Goal: Information Seeking & Learning: Learn about a topic

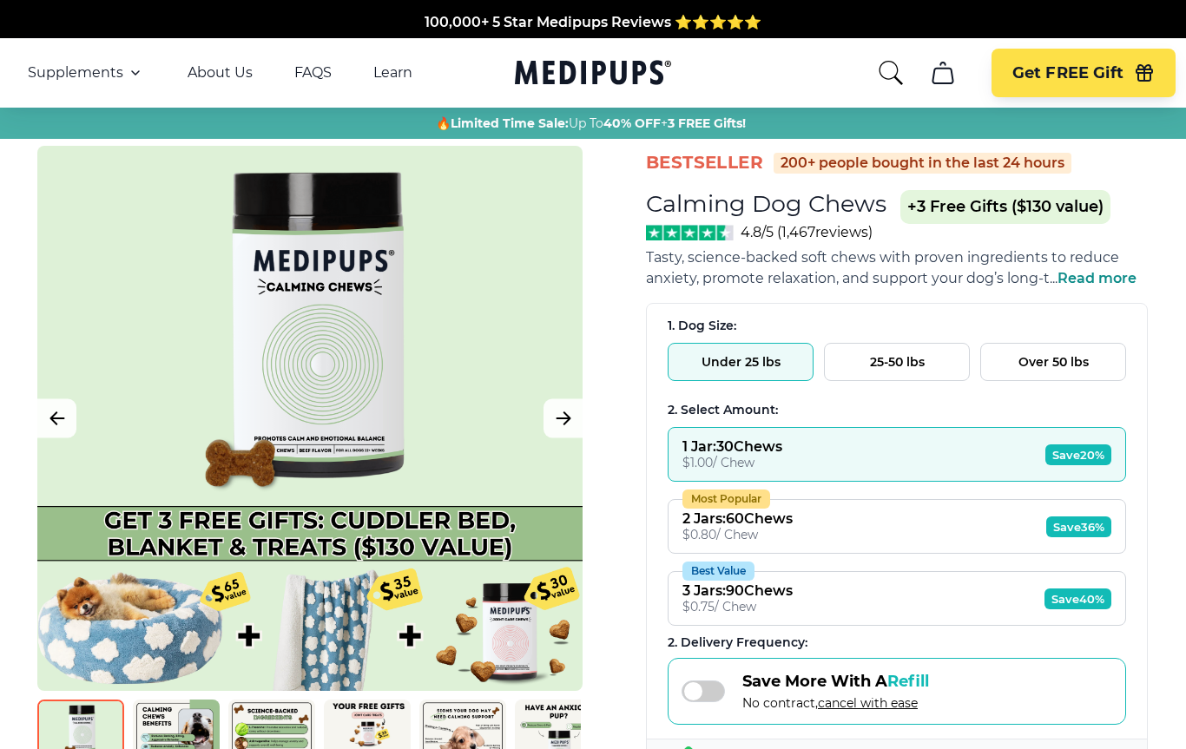
click at [956, 81] on icon "cart" at bounding box center [943, 73] width 28 height 28
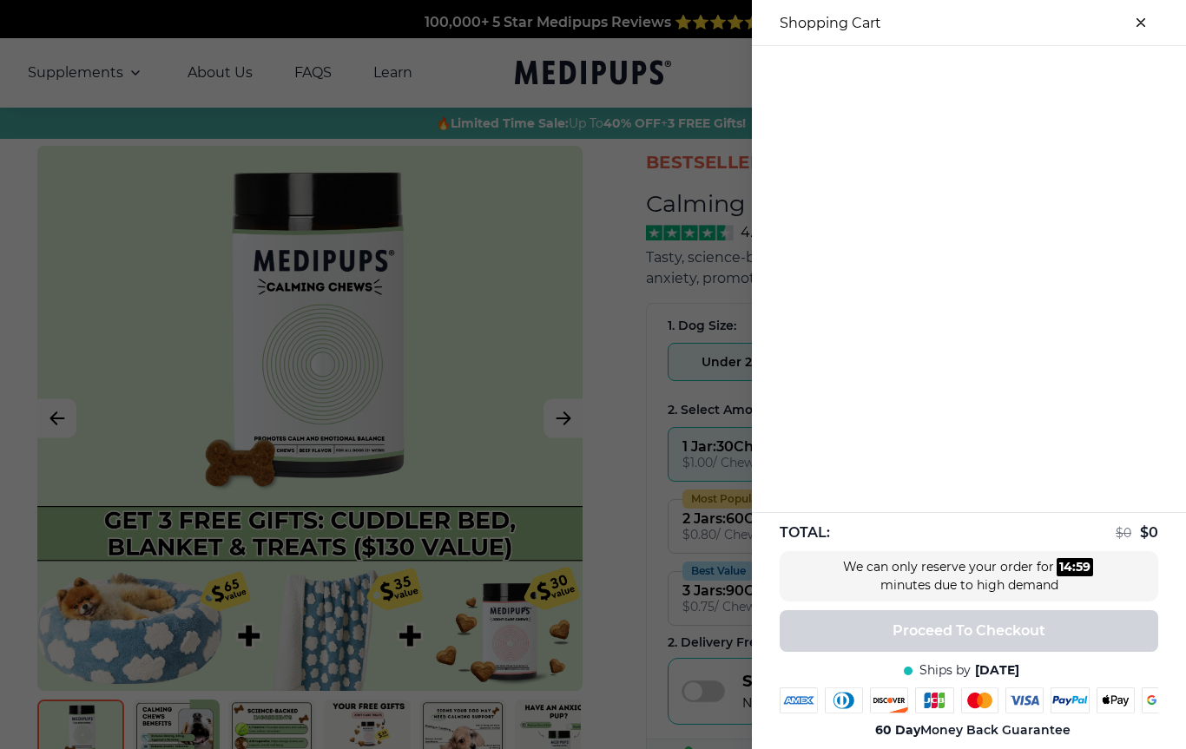
click at [625, 265] on div at bounding box center [593, 374] width 1186 height 749
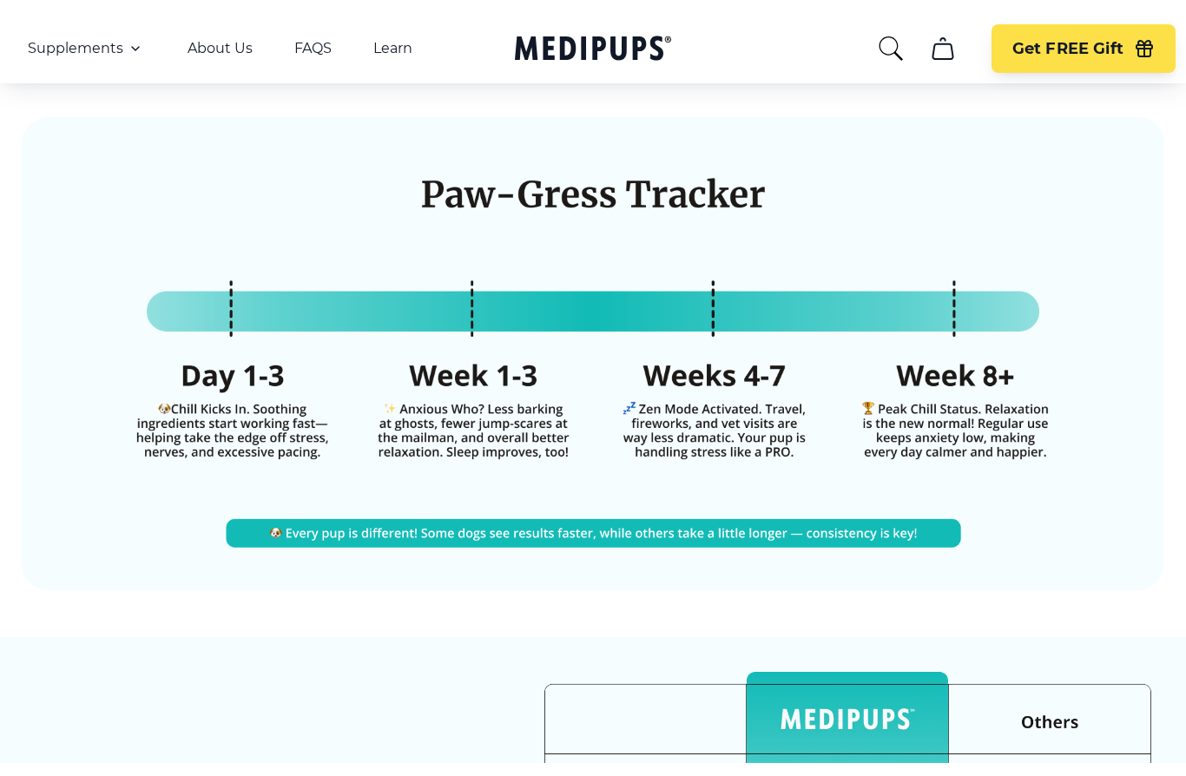
scroll to position [3761, 0]
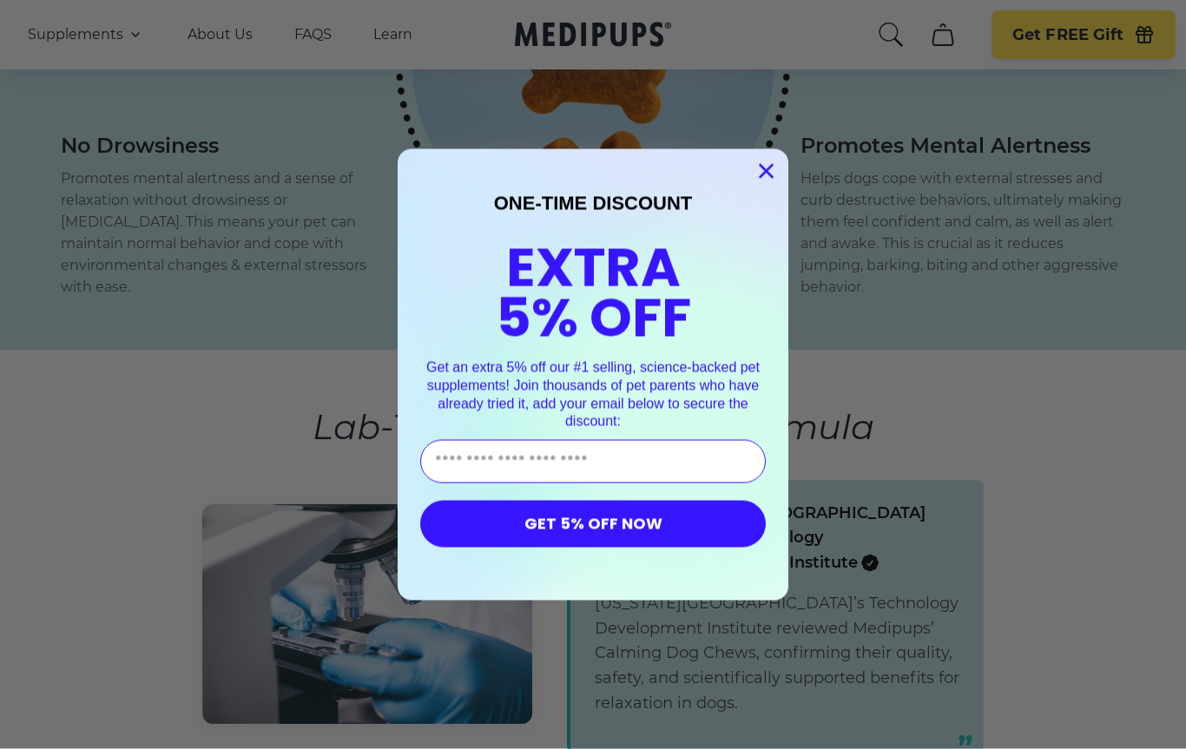
click at [762, 171] on circle "Close dialog" at bounding box center [766, 170] width 29 height 29
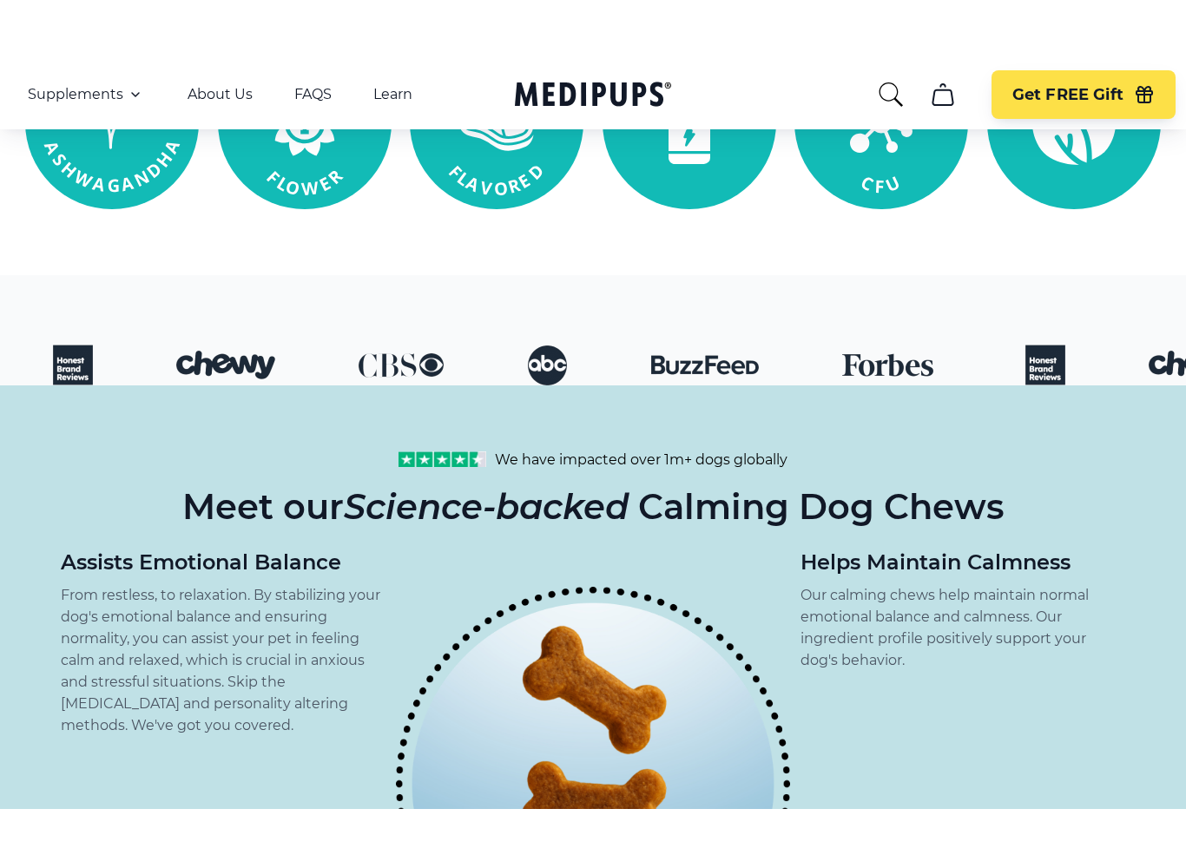
scroll to position [1247, 0]
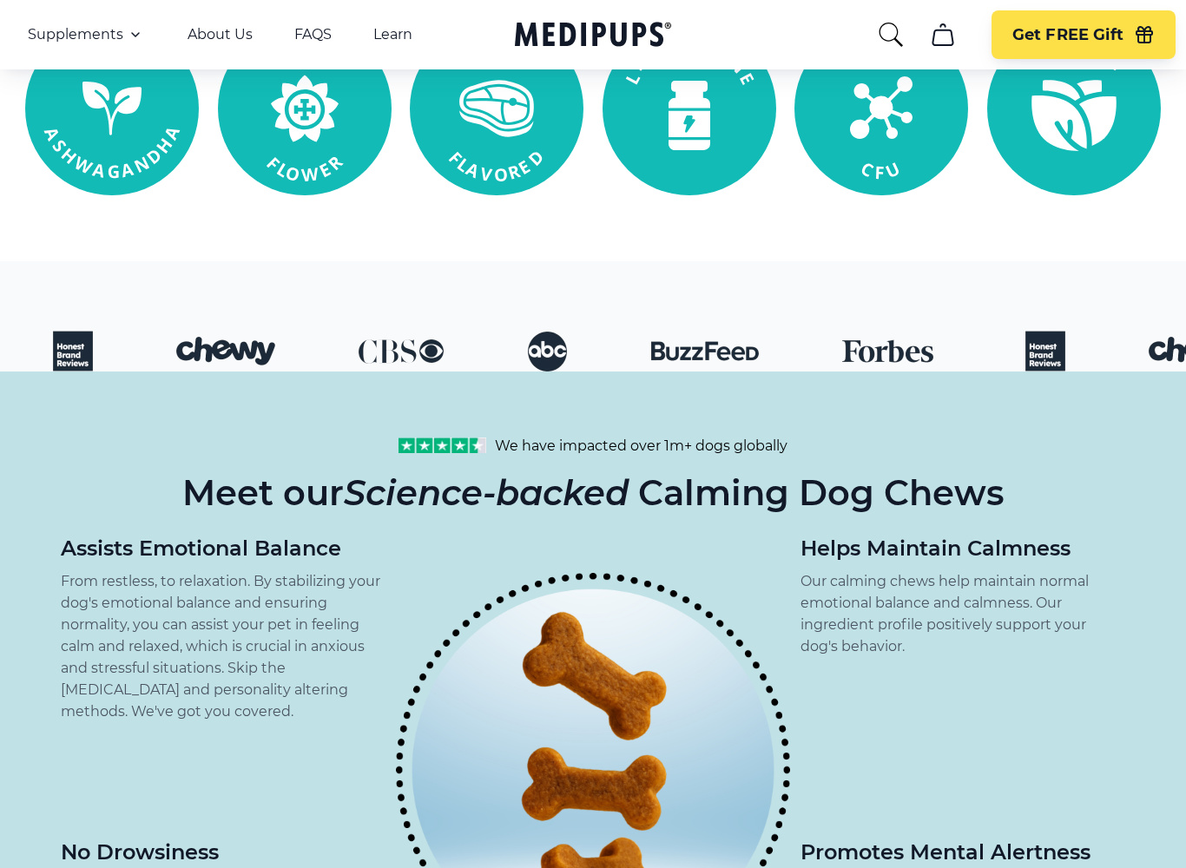
click at [396, 43] on link "Learn" at bounding box center [392, 34] width 39 height 17
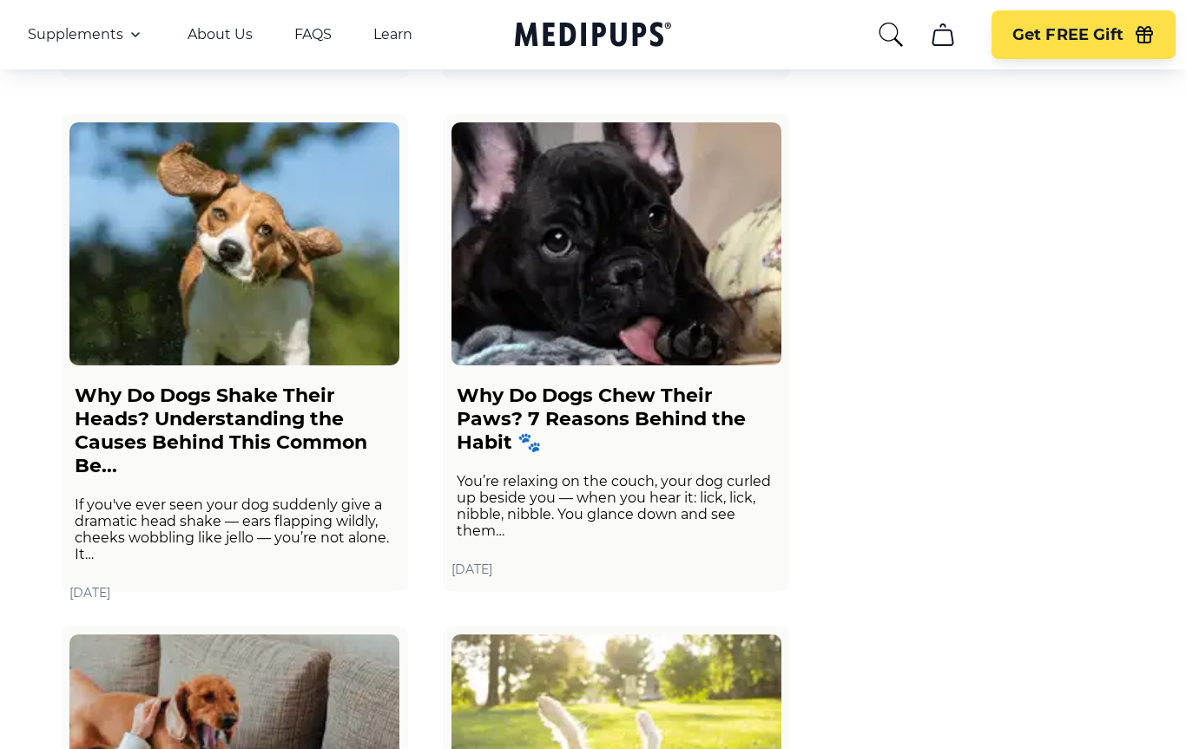
scroll to position [1170, 0]
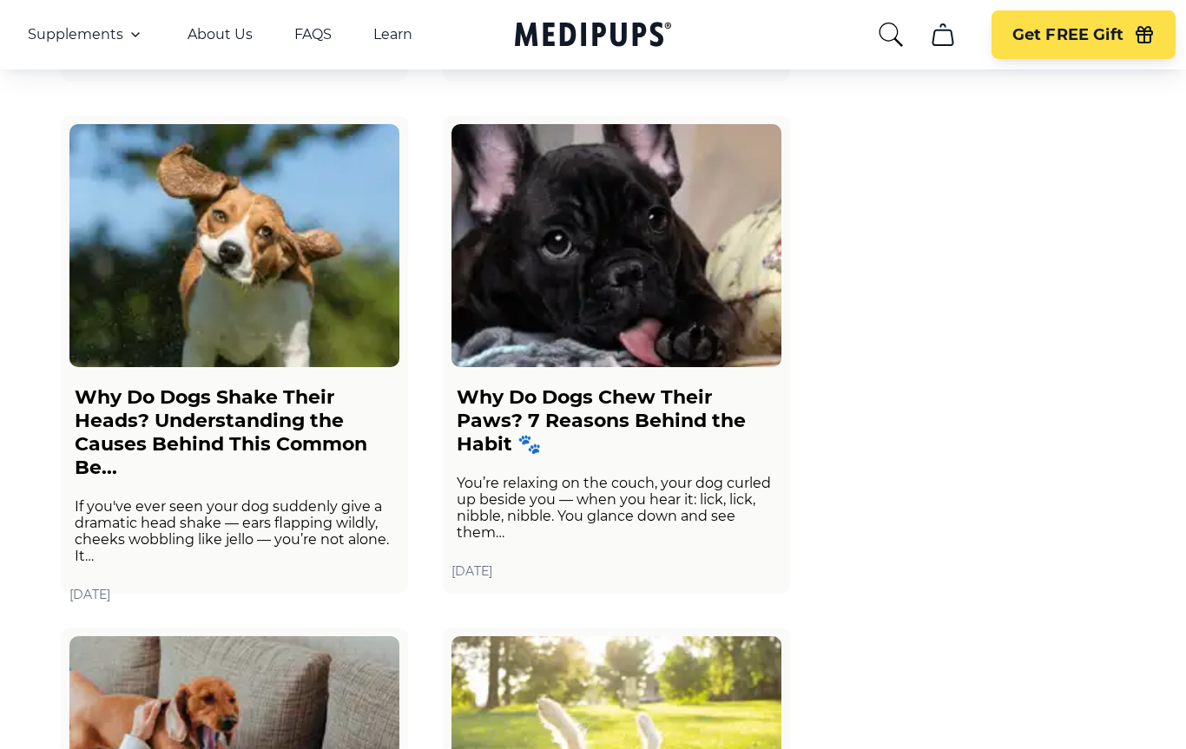
click at [104, 43] on span "Supplements" at bounding box center [76, 34] width 96 height 17
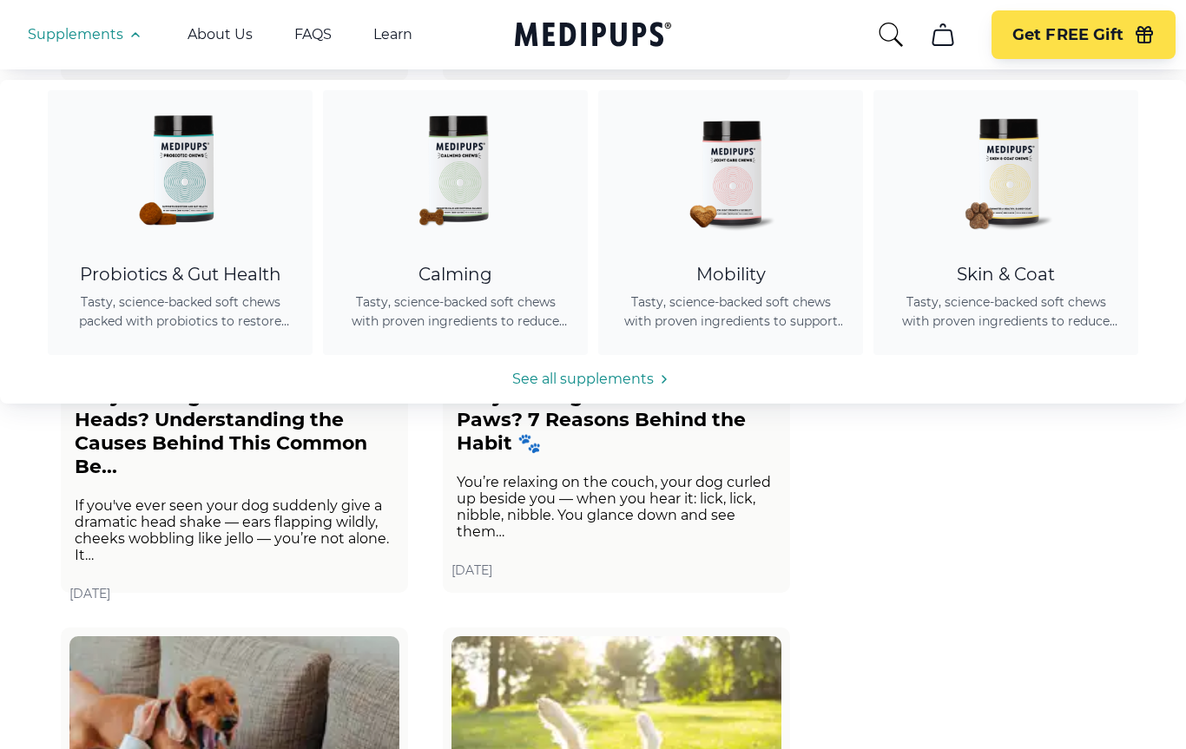
click at [484, 306] on span "Tasty, science-backed soft chews with proven ingredients to reduce anxiety, pro…" at bounding box center [455, 312] width 223 height 38
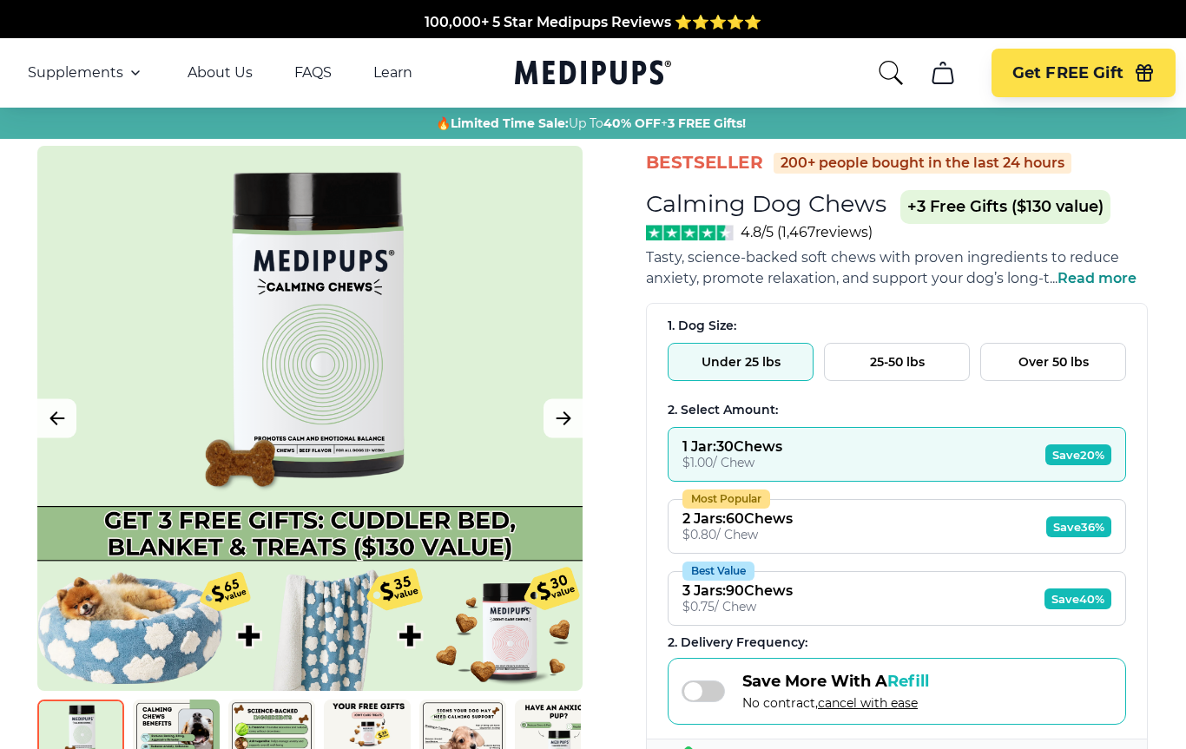
click at [1074, 287] on span "Read more" at bounding box center [1097, 278] width 79 height 16
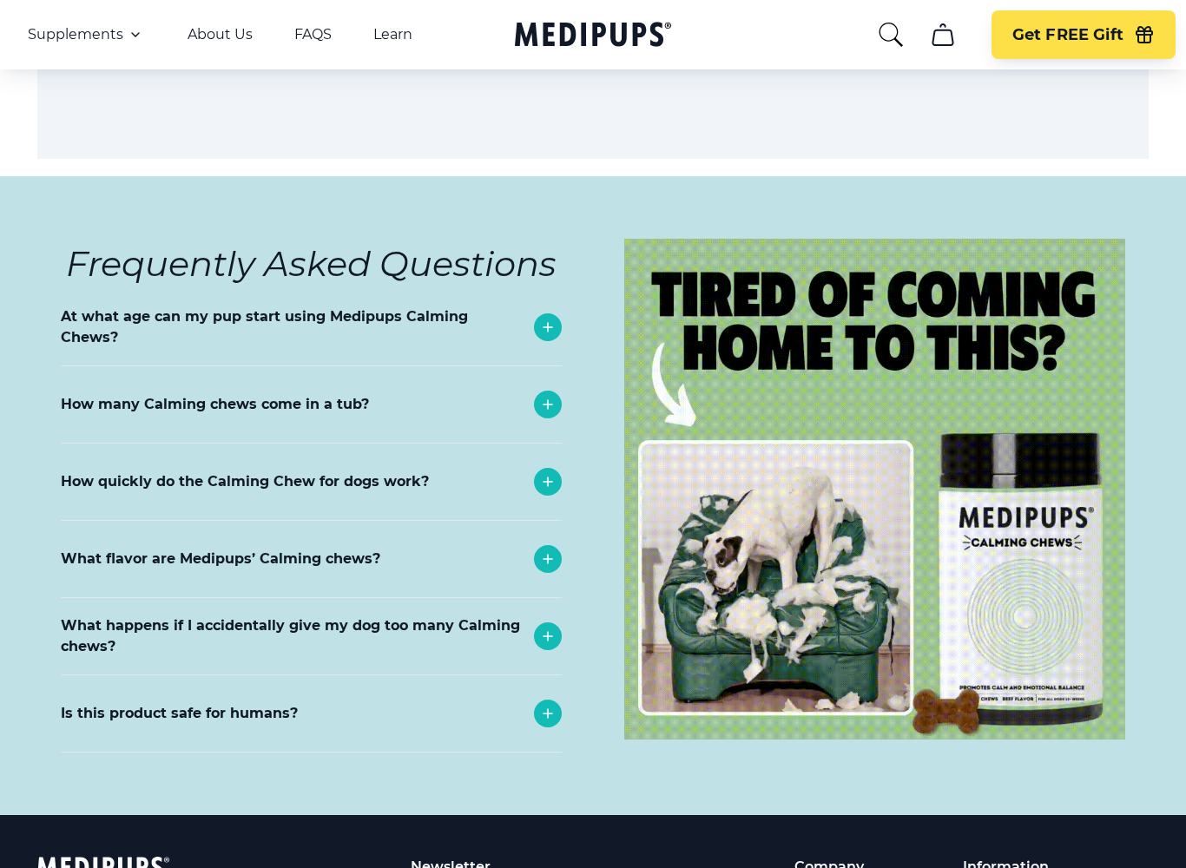
scroll to position [7335, 0]
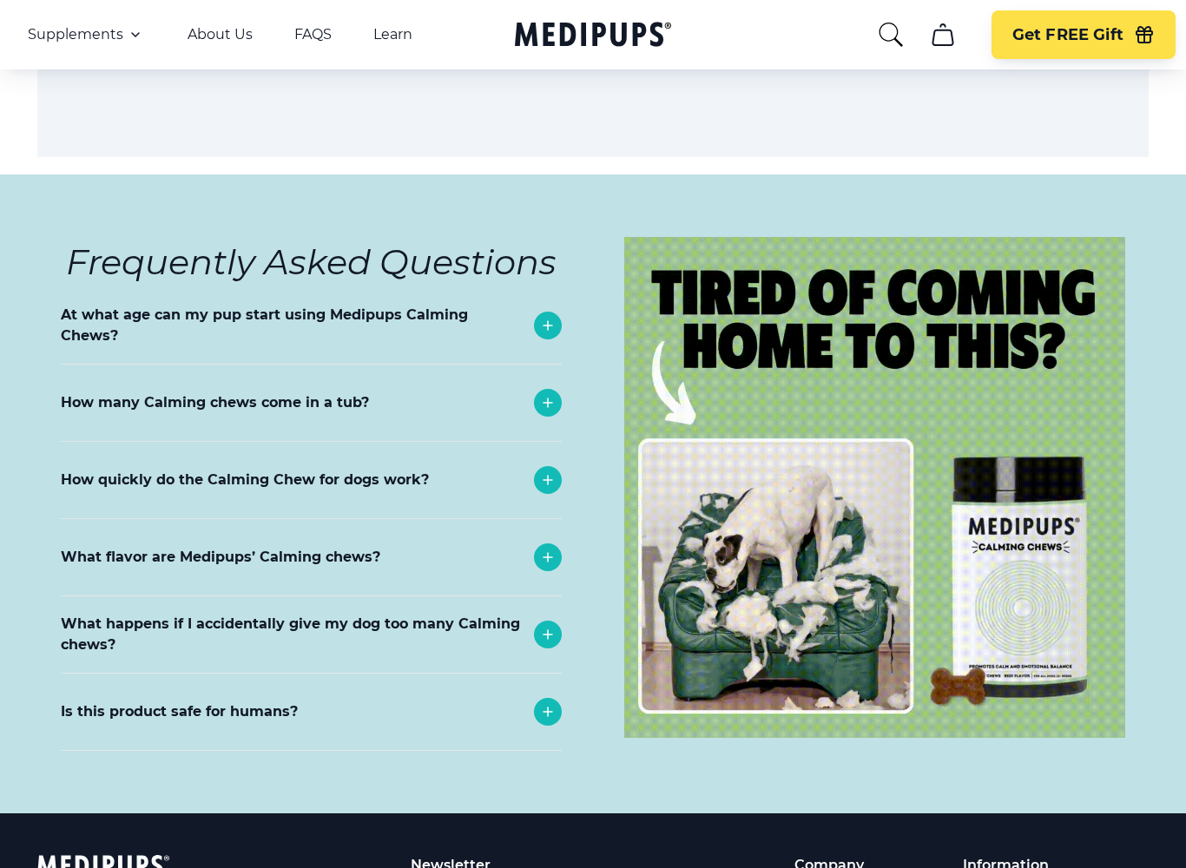
click at [302, 443] on div "How quickly do the Calming Chew for dogs work?" at bounding box center [311, 481] width 501 height 76
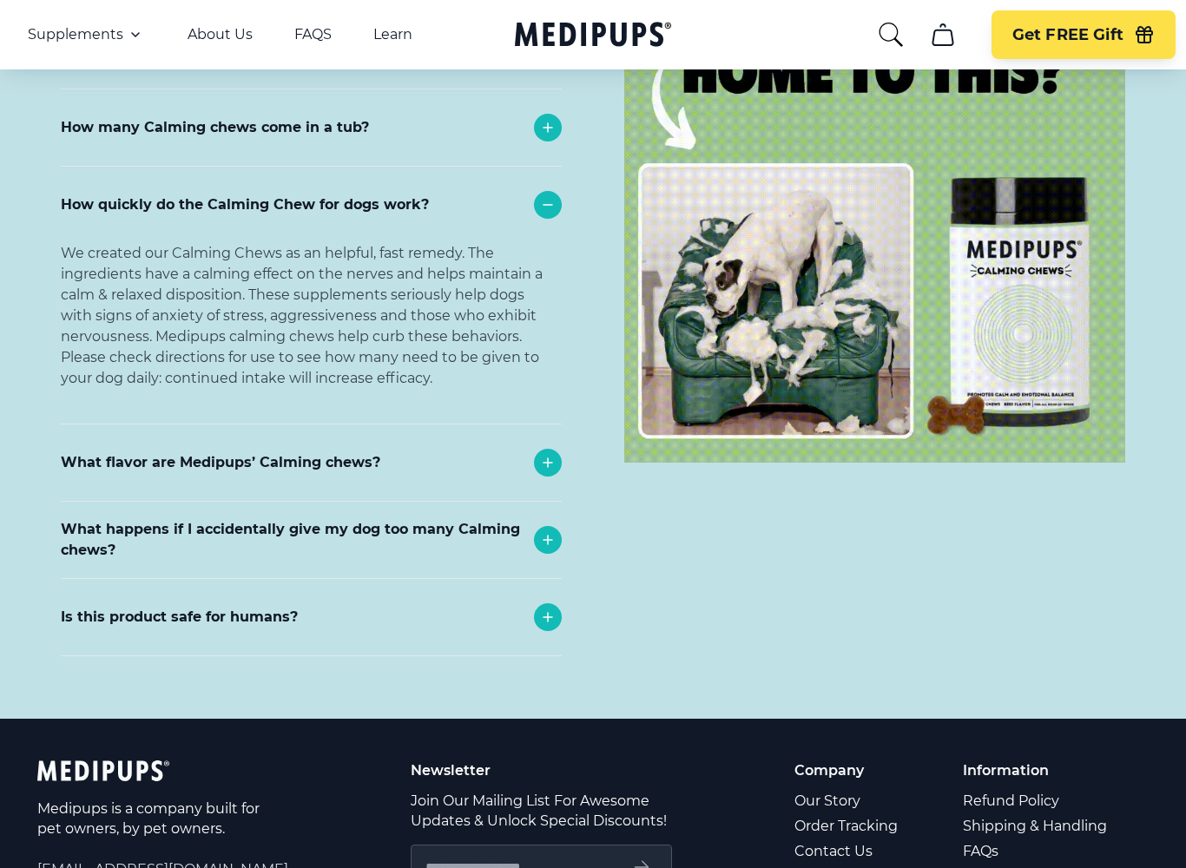
scroll to position [7611, 0]
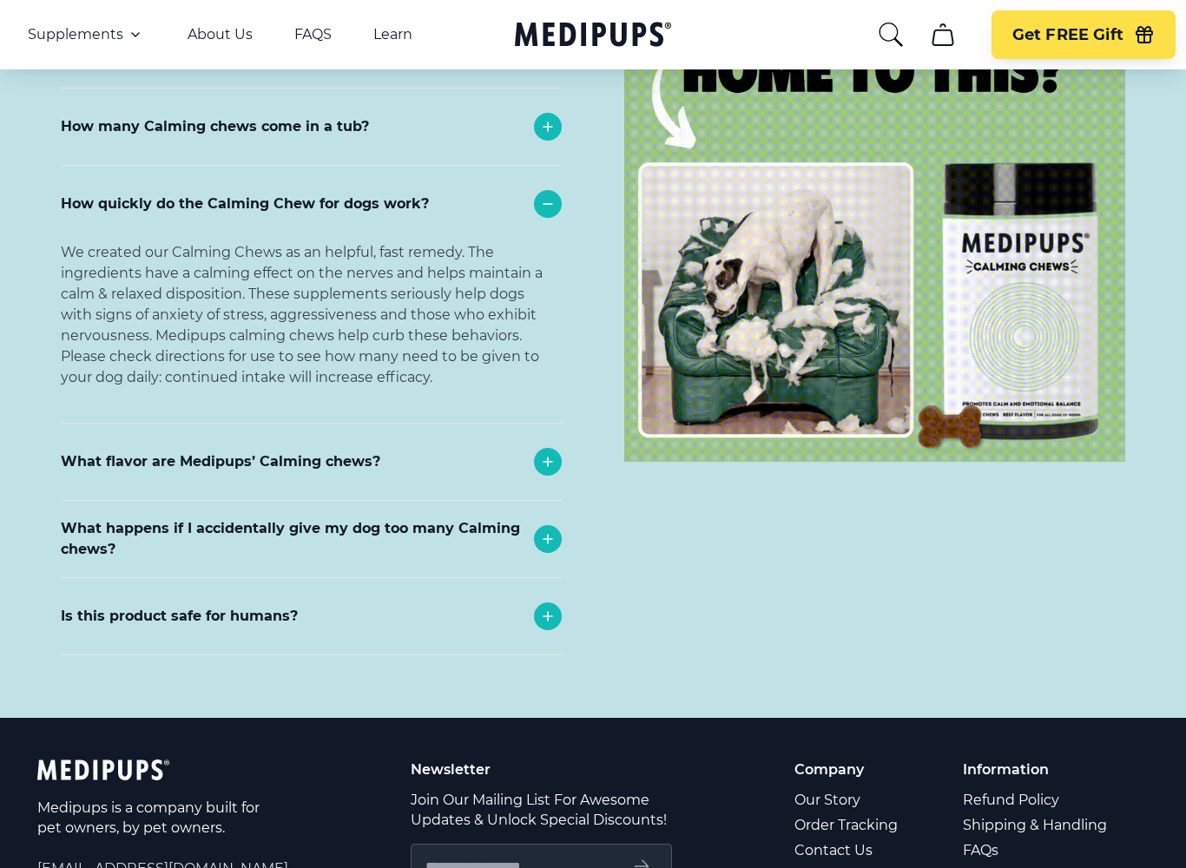
click at [428, 425] on div "What flavor are Medipups’ Calming chews?" at bounding box center [311, 463] width 501 height 76
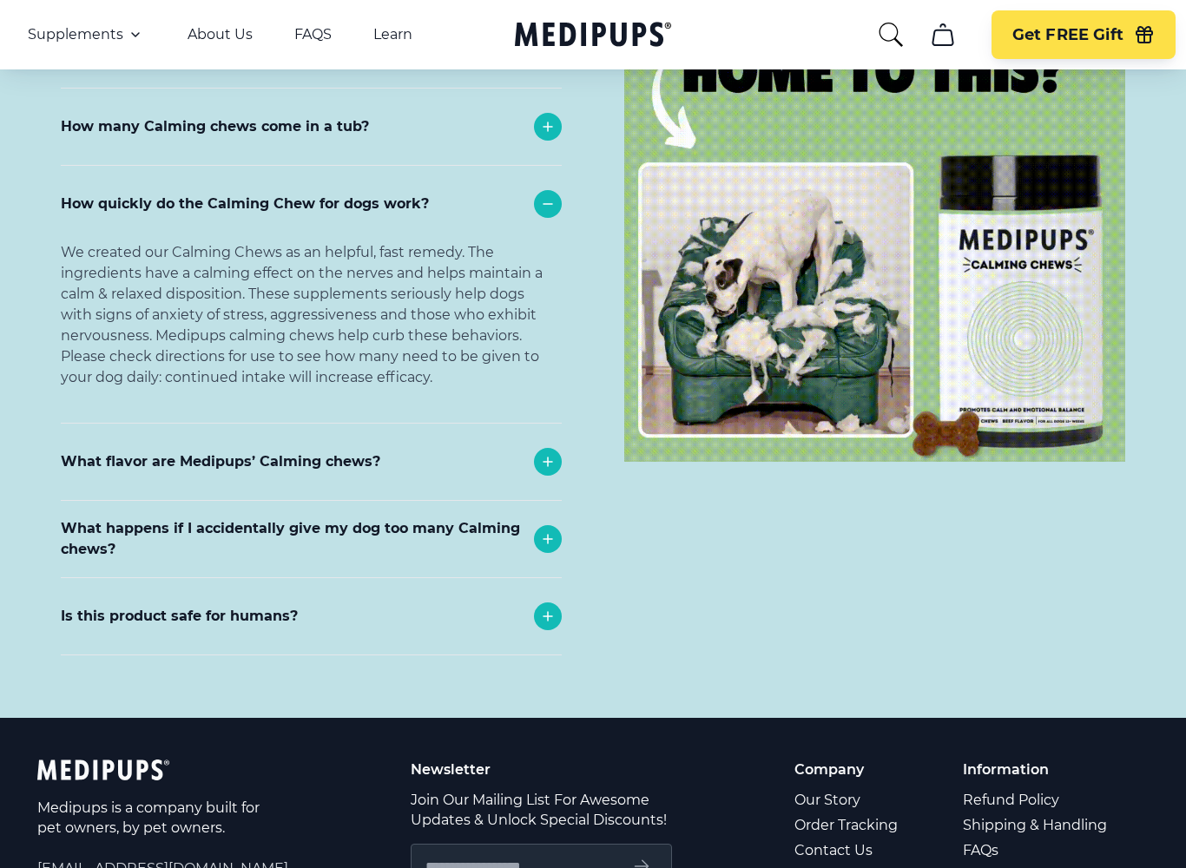
scroll to position [7612, 0]
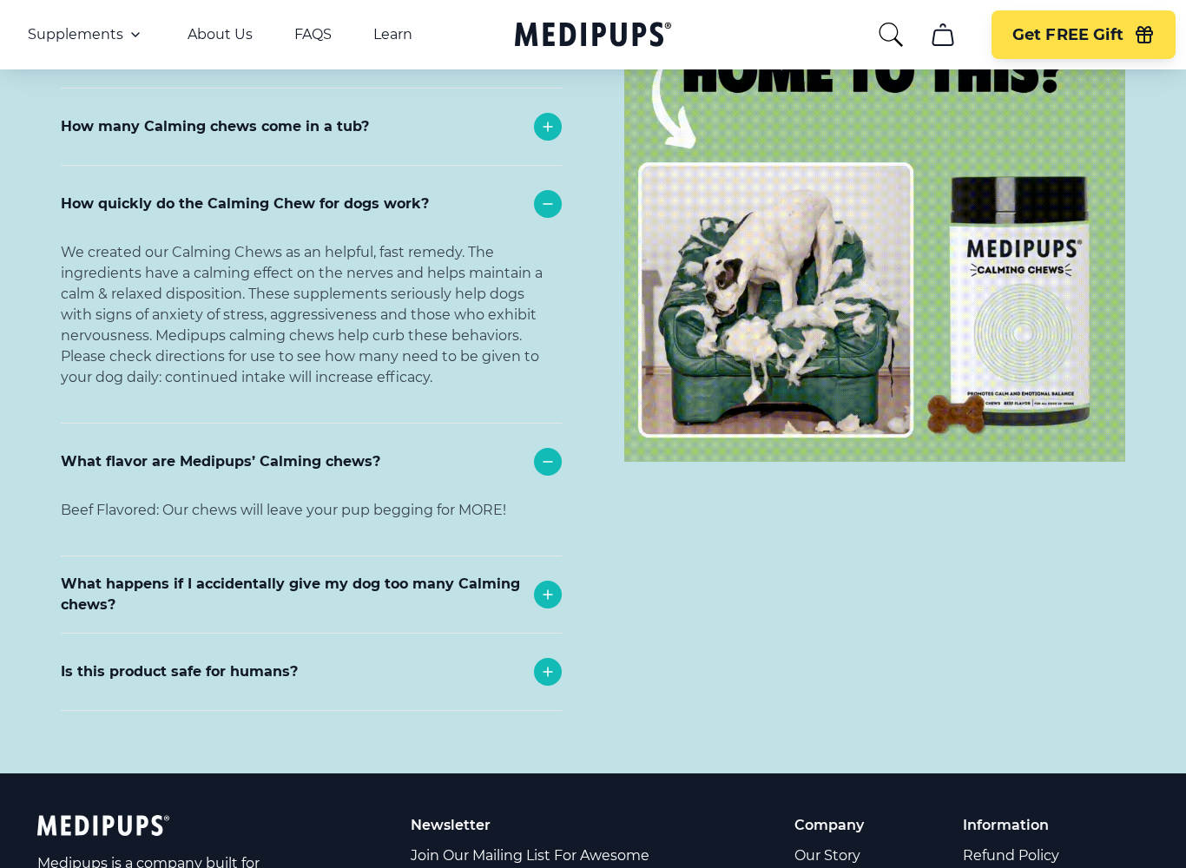
click at [385, 574] on p "What happens if I accidentally give my dog too many Calming chews?" at bounding box center [293, 595] width 465 height 42
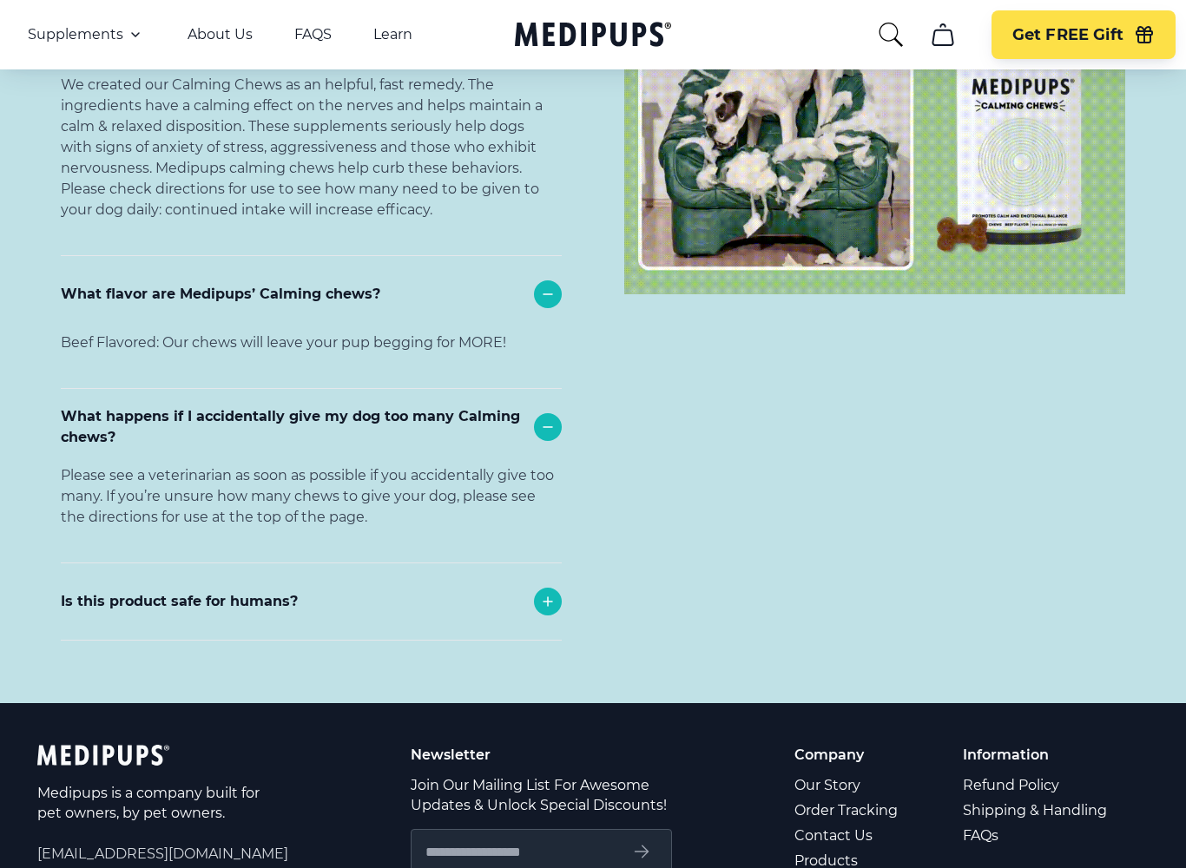
scroll to position [7813, 0]
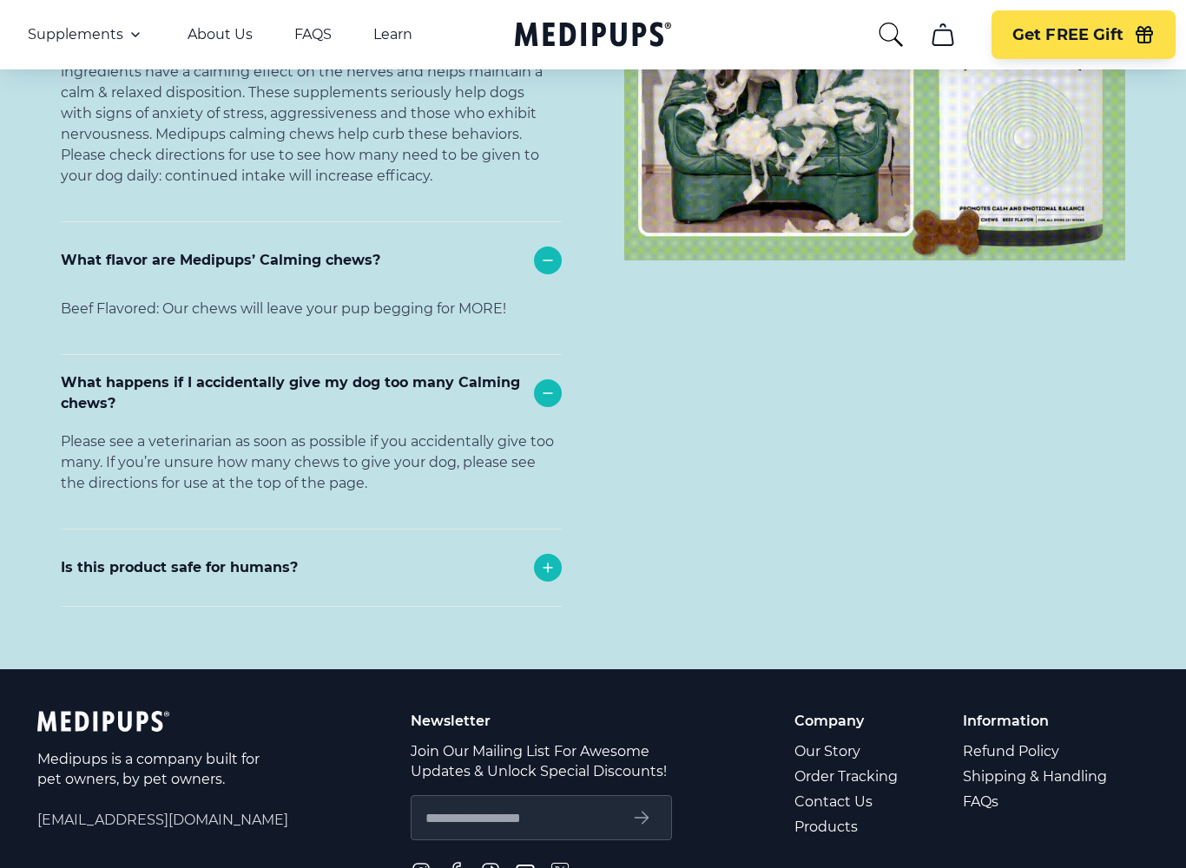
click at [410, 531] on div "Is this product safe for humans?" at bounding box center [311, 569] width 501 height 76
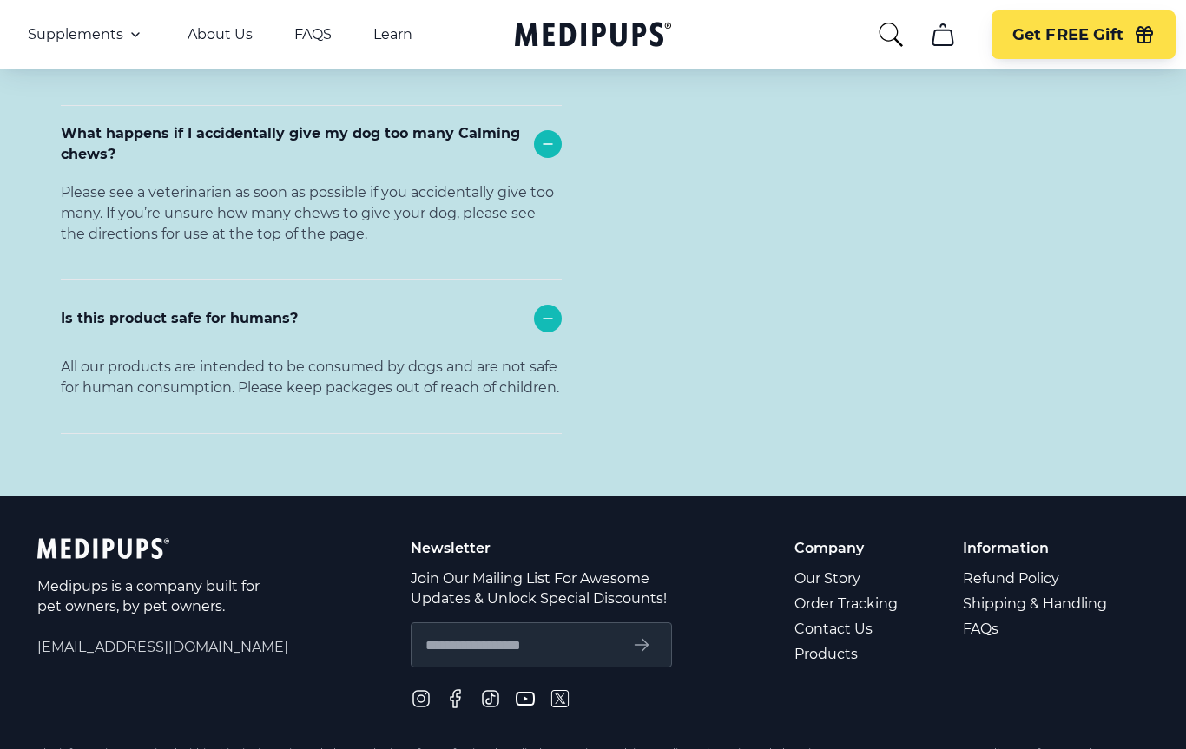
scroll to position [8126, 0]
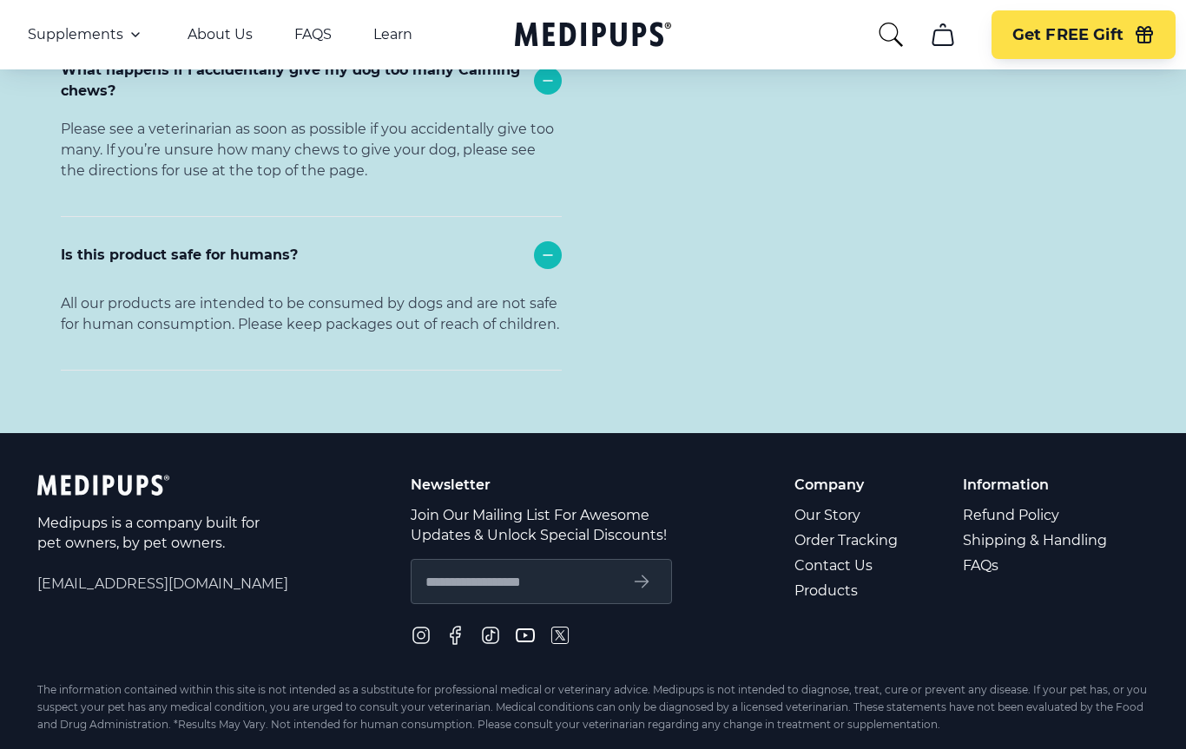
click at [867, 528] on link "Order Tracking" at bounding box center [847, 540] width 106 height 25
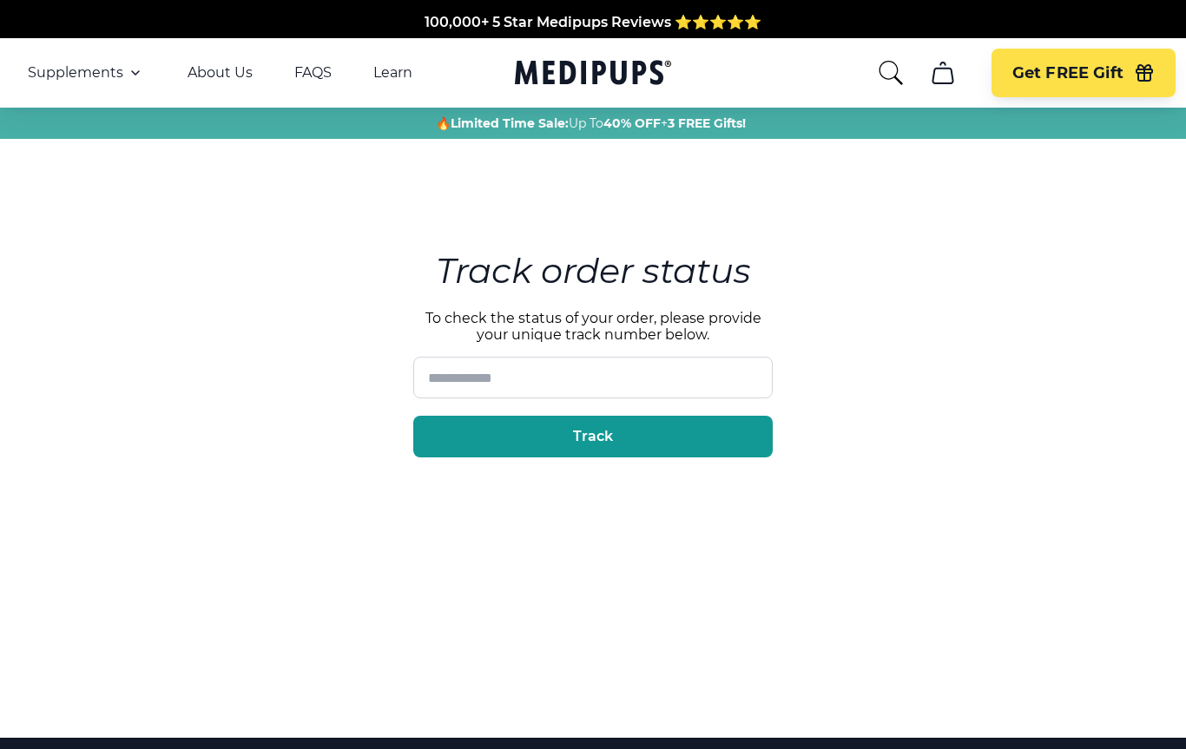
click at [317, 73] on link "FAQS" at bounding box center [312, 72] width 37 height 17
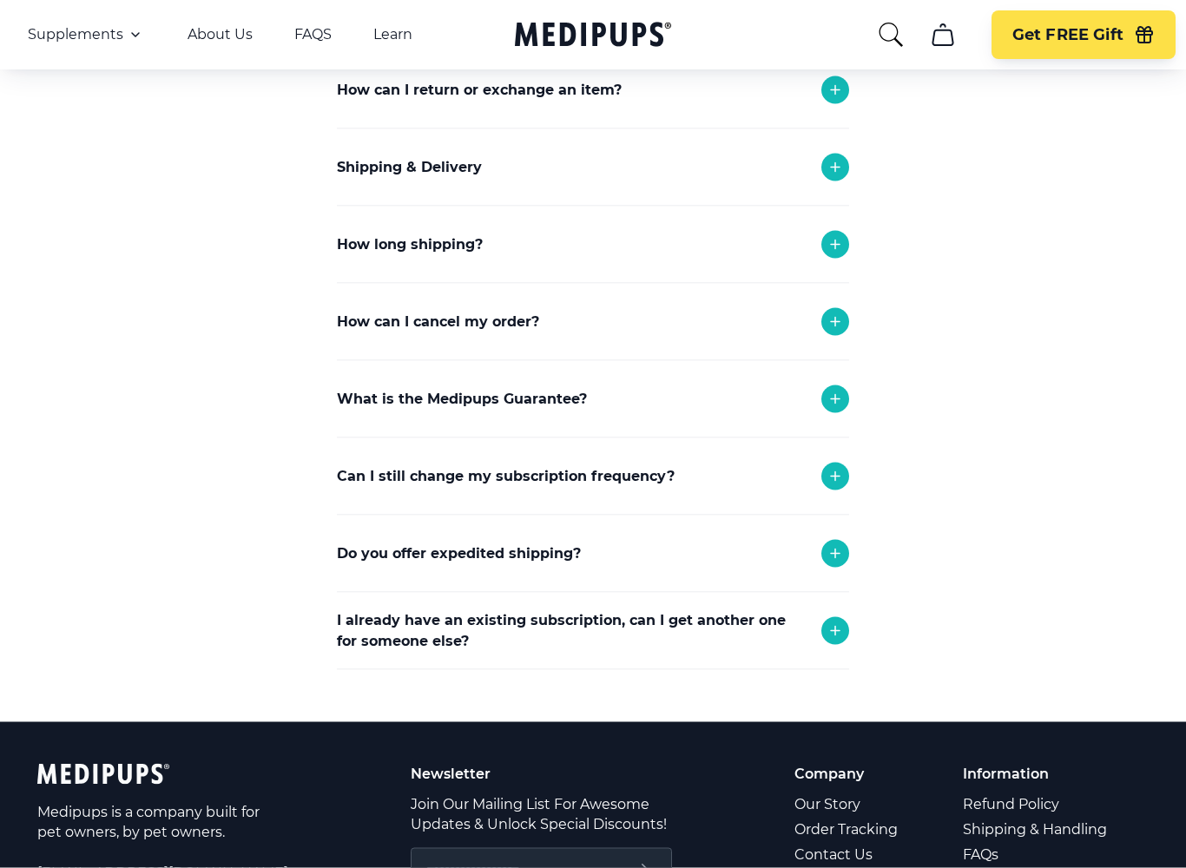
scroll to position [225, 0]
click at [653, 489] on div "Can I still change my subscription frequency?" at bounding box center [593, 476] width 512 height 76
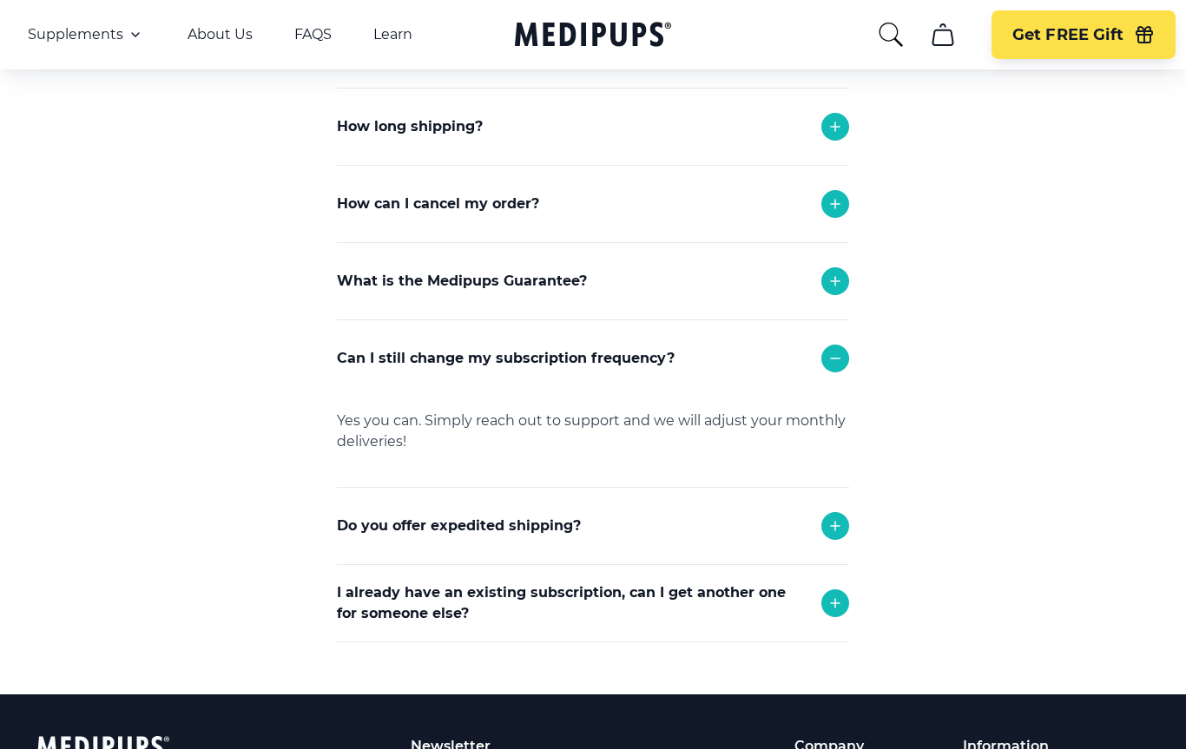
scroll to position [379, 0]
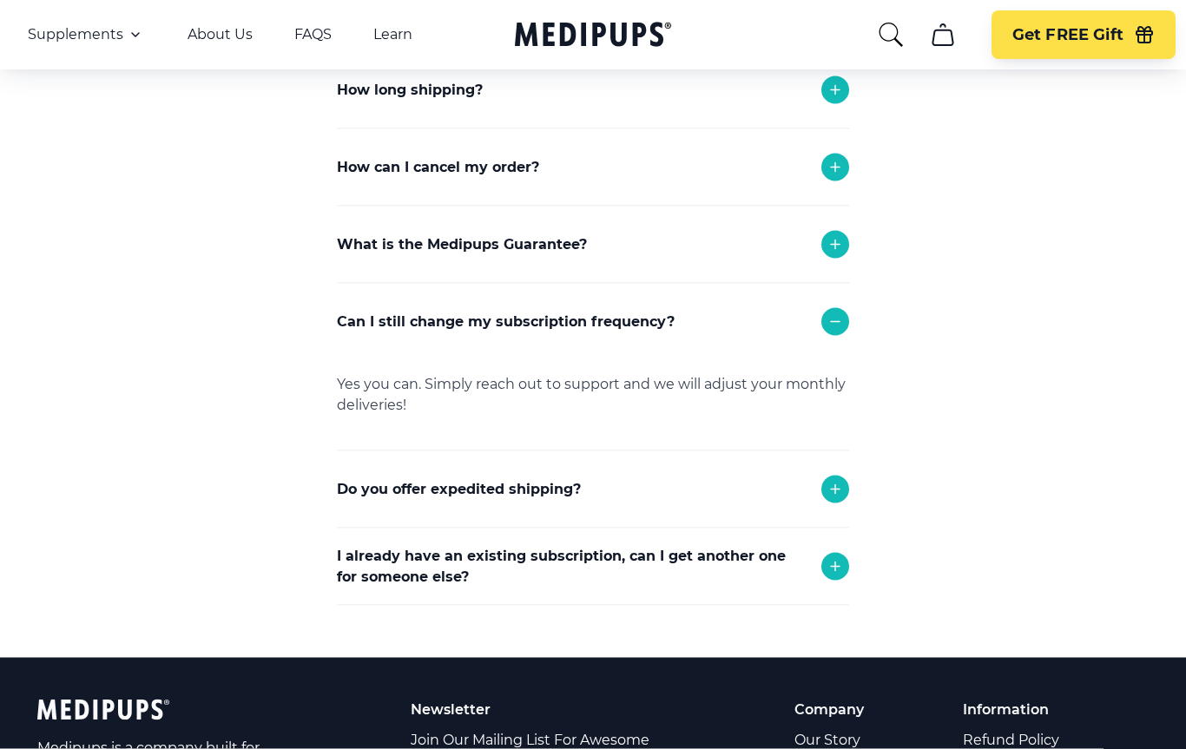
click at [681, 171] on div "How can I cancel my order?" at bounding box center [593, 167] width 512 height 76
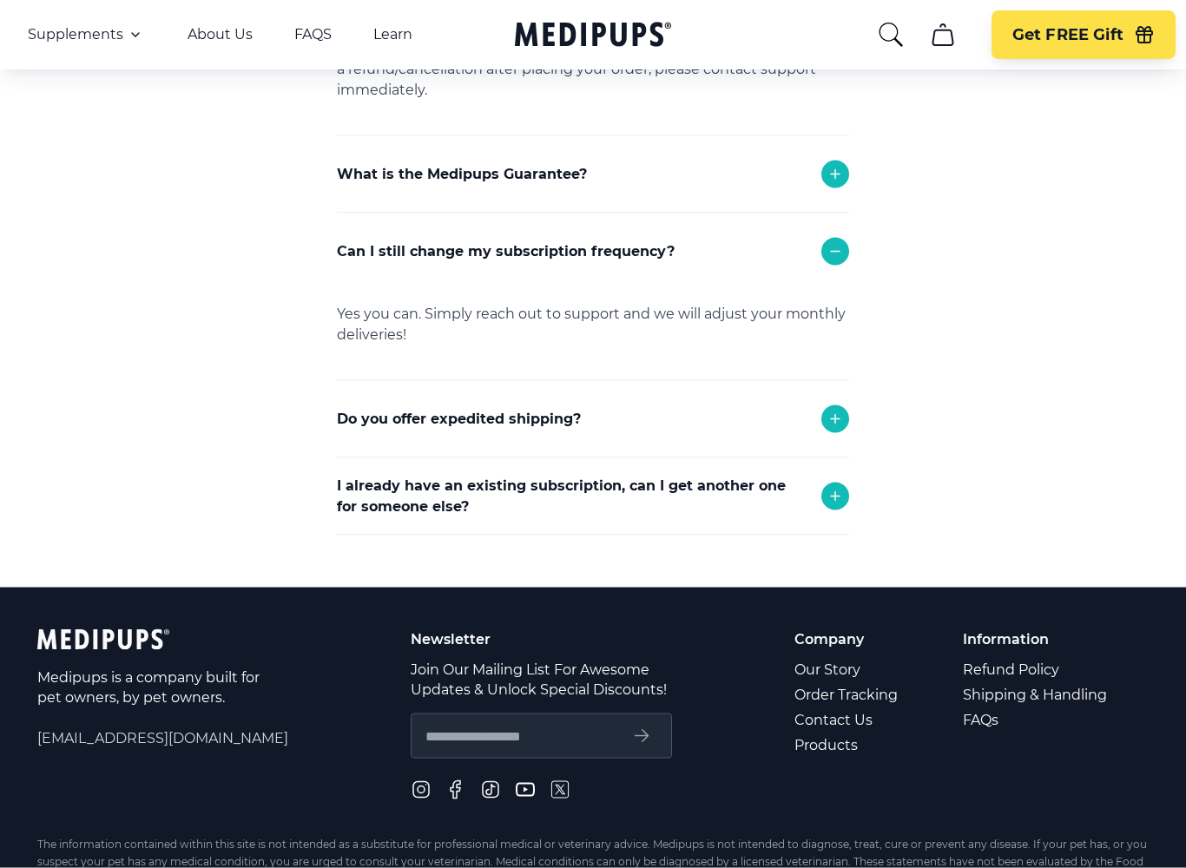
scroll to position [610, 0]
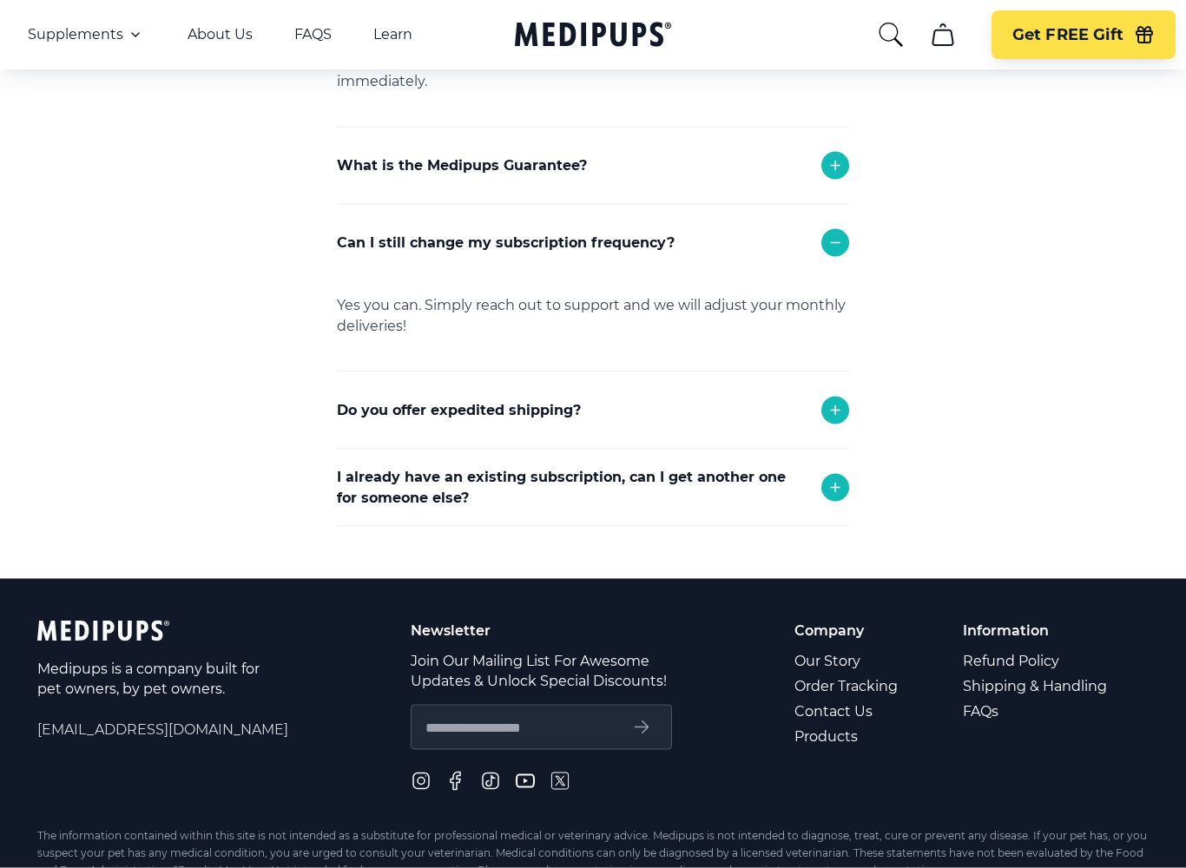
click at [861, 710] on link "Contact Us" at bounding box center [847, 711] width 106 height 25
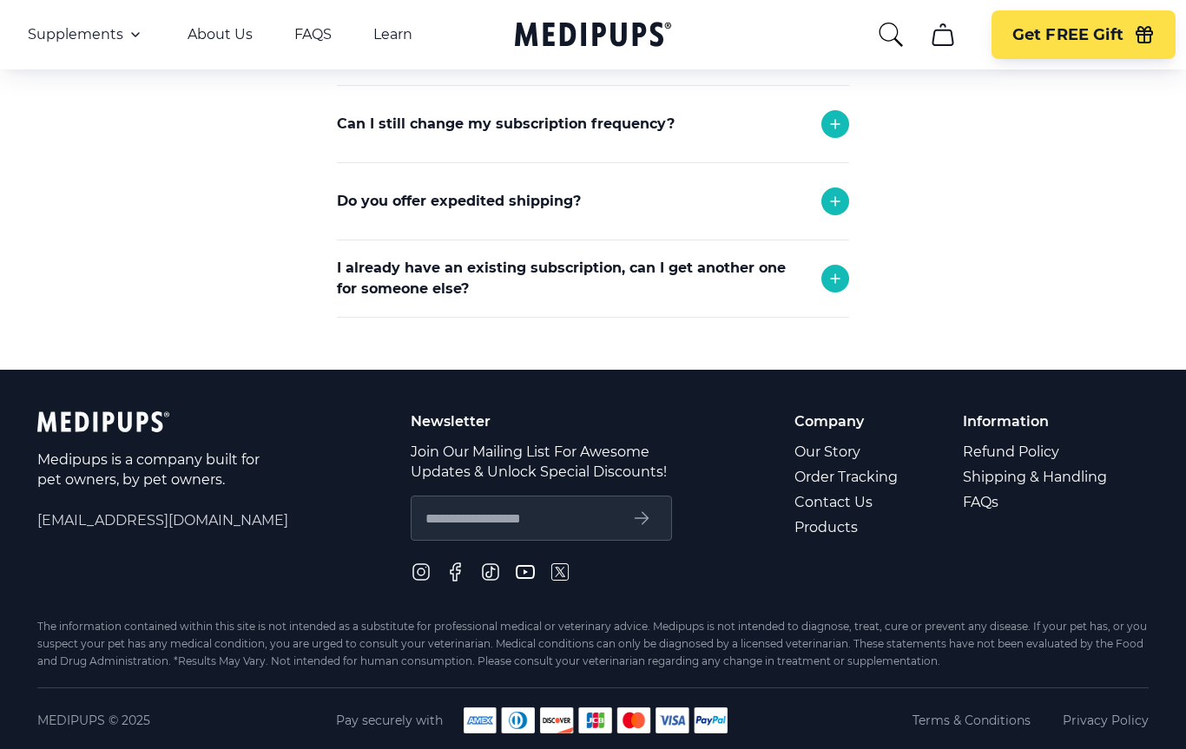
scroll to position [664, 0]
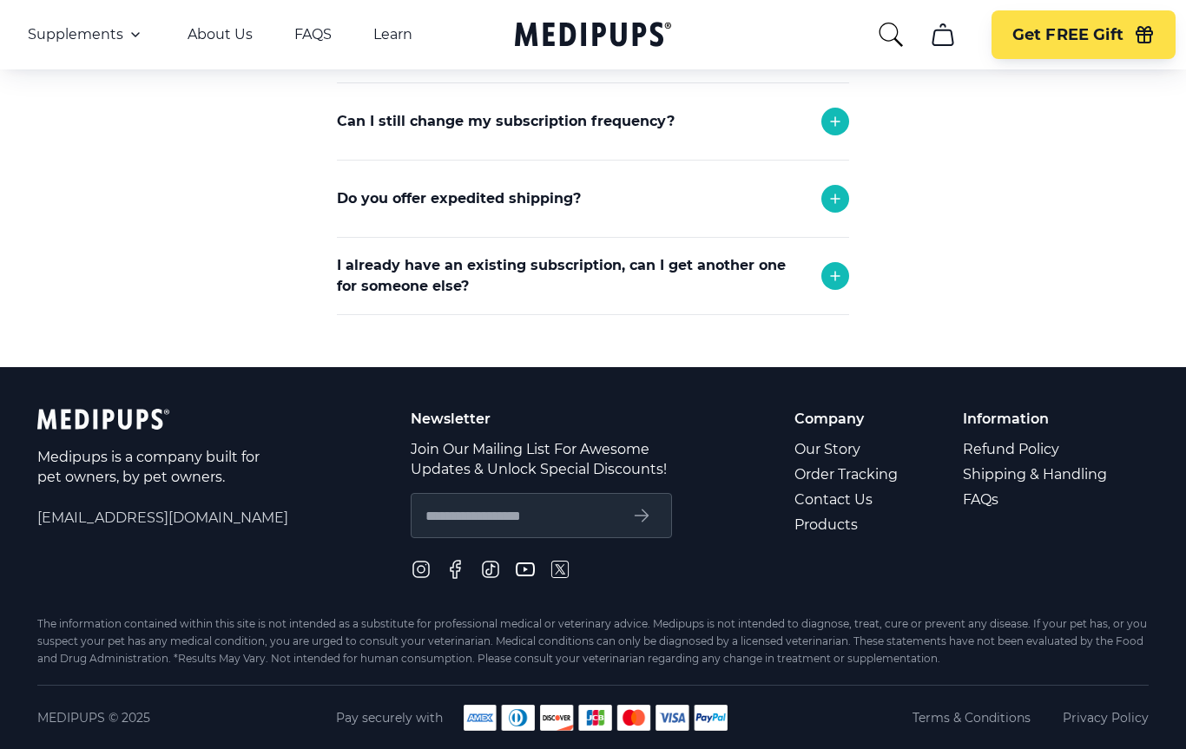
click at [138, 522] on span "[EMAIL_ADDRESS][DOMAIN_NAME]" at bounding box center [162, 518] width 251 height 20
click at [154, 521] on span "[EMAIL_ADDRESS][DOMAIN_NAME]" at bounding box center [162, 518] width 251 height 20
click at [504, 524] on input "text" at bounding box center [521, 515] width 192 height 23
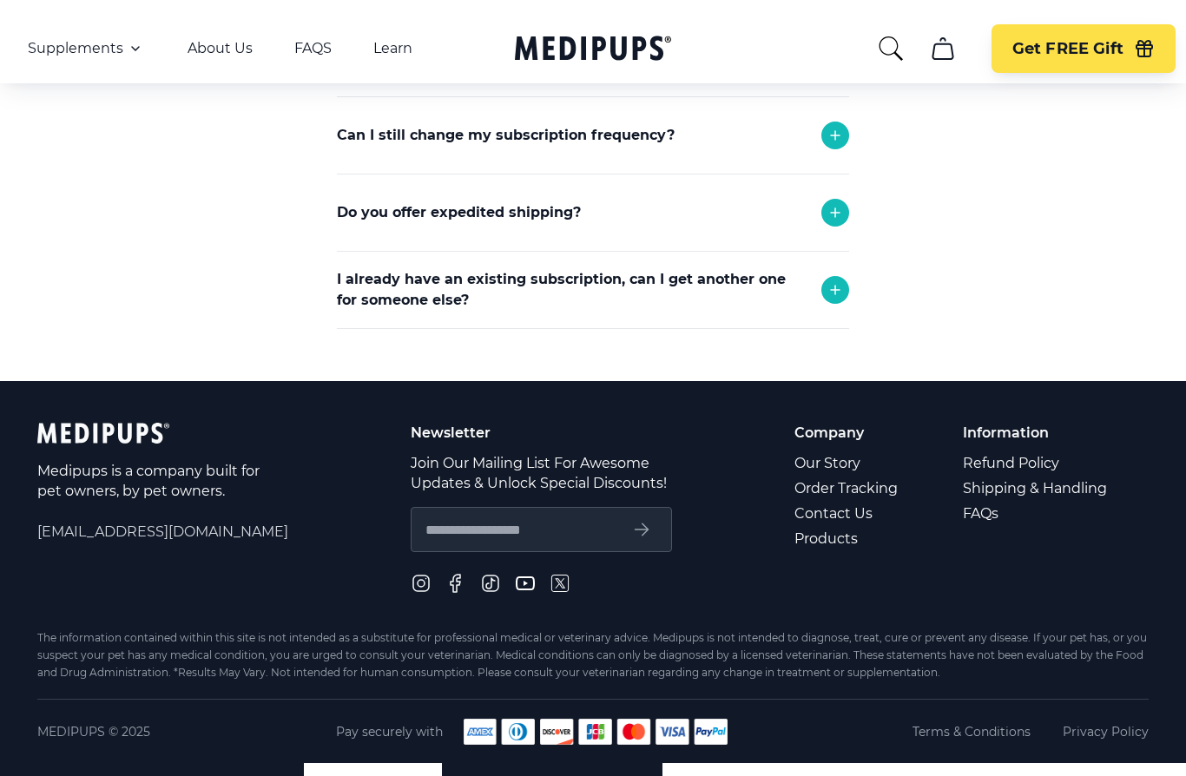
scroll to position [637, 0]
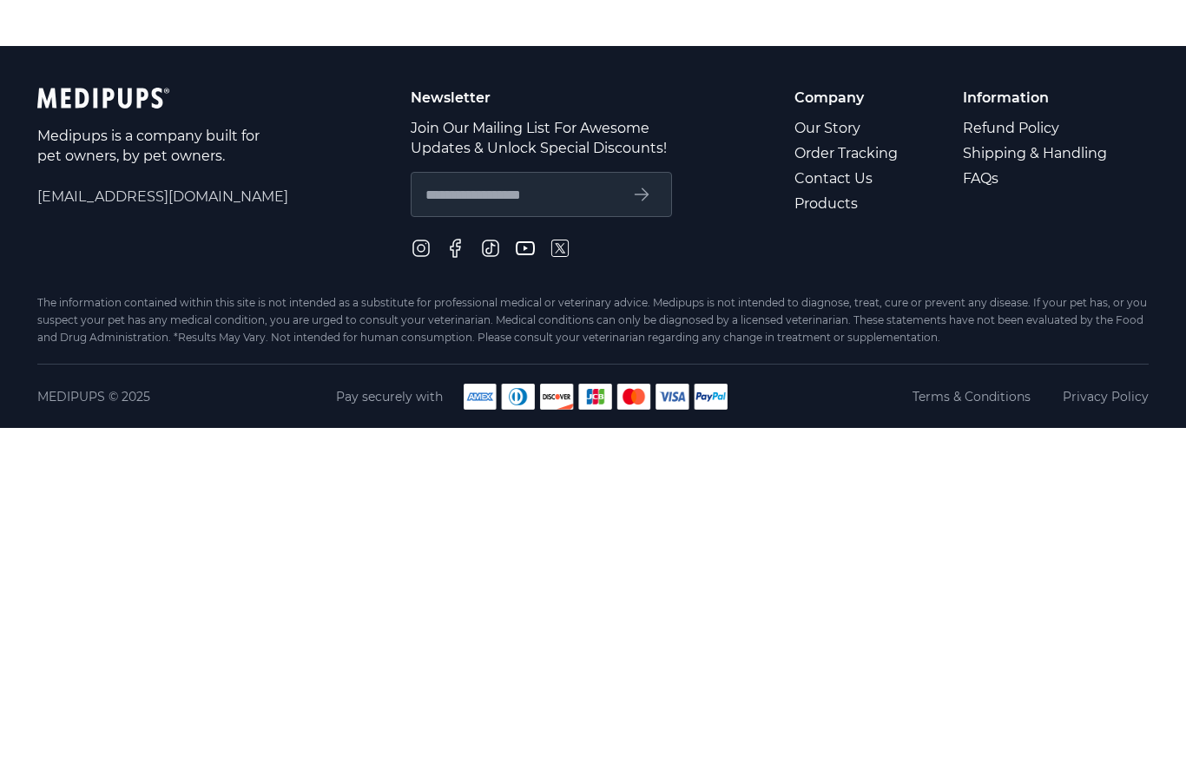
type input "**********"
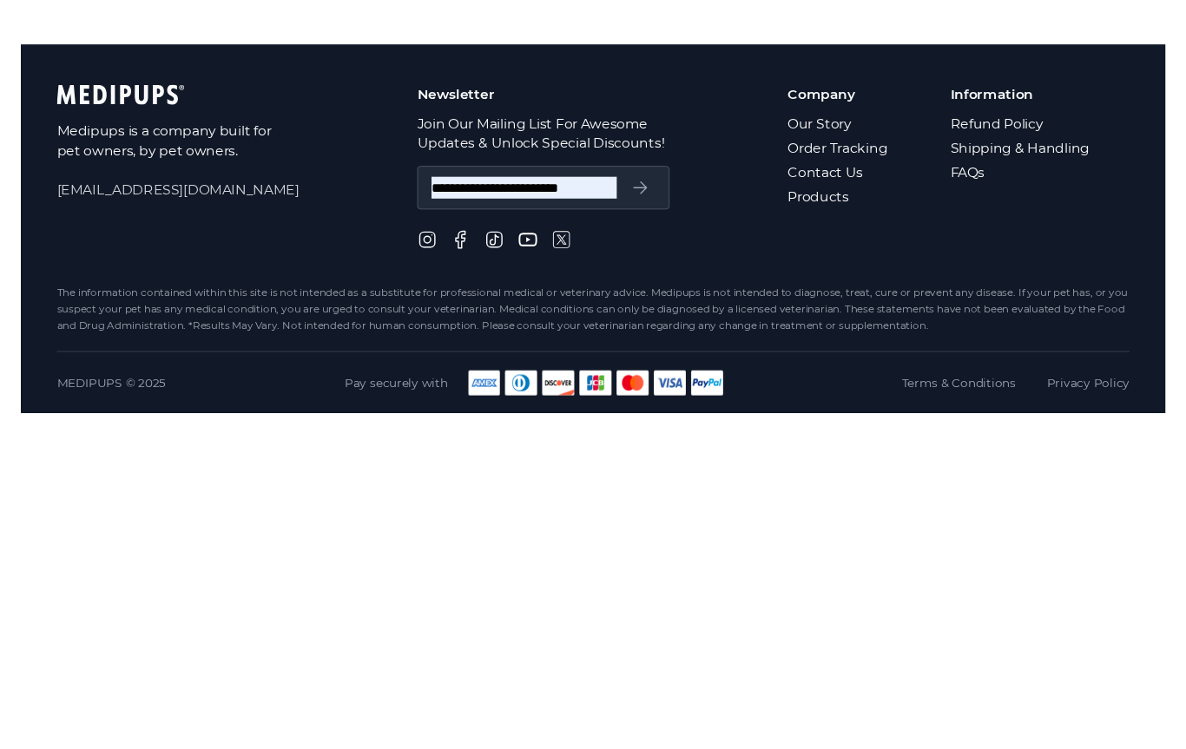
scroll to position [664, 0]
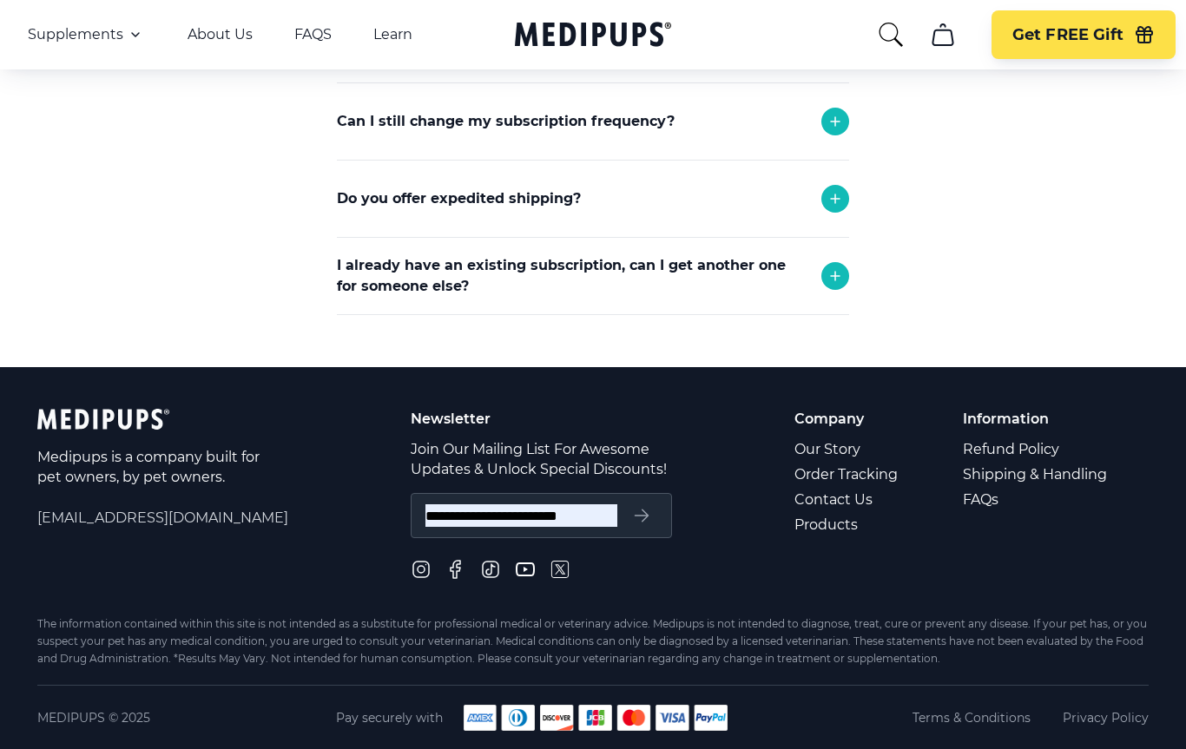
click at [637, 519] on icon "submit" at bounding box center [641, 515] width 21 height 21
click at [1157, 497] on footer "**********" at bounding box center [593, 558] width 1186 height 383
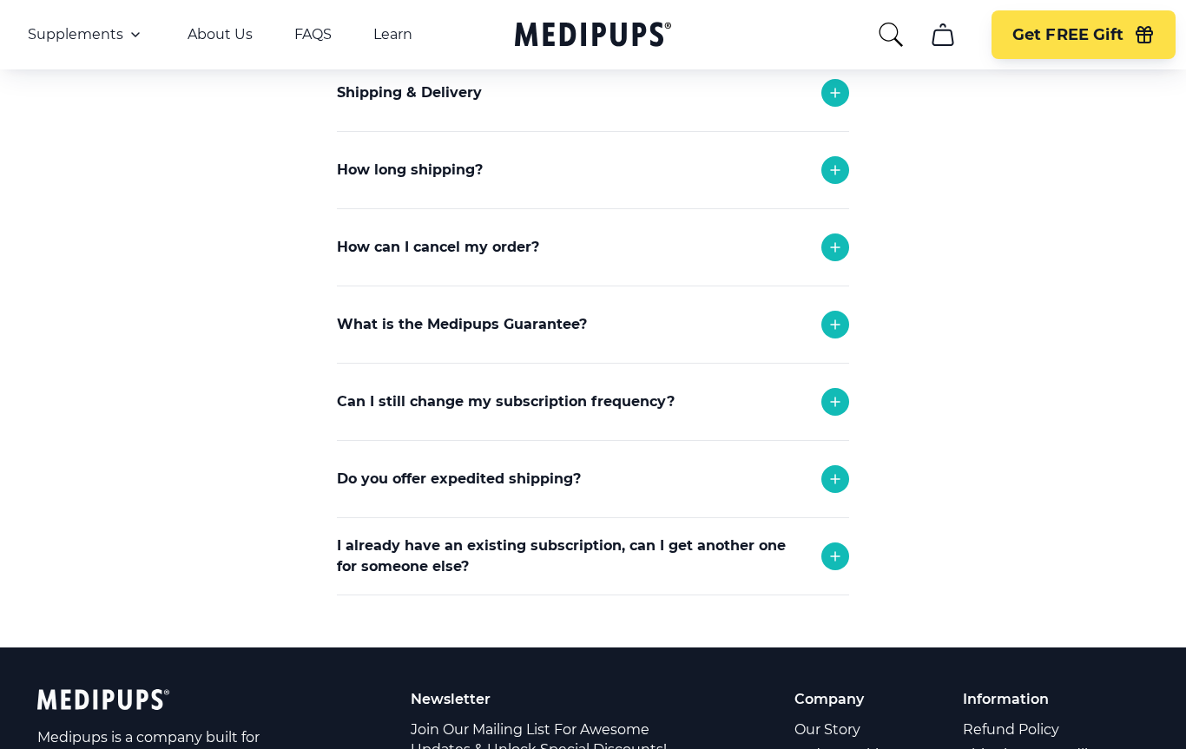
scroll to position [366, 0]
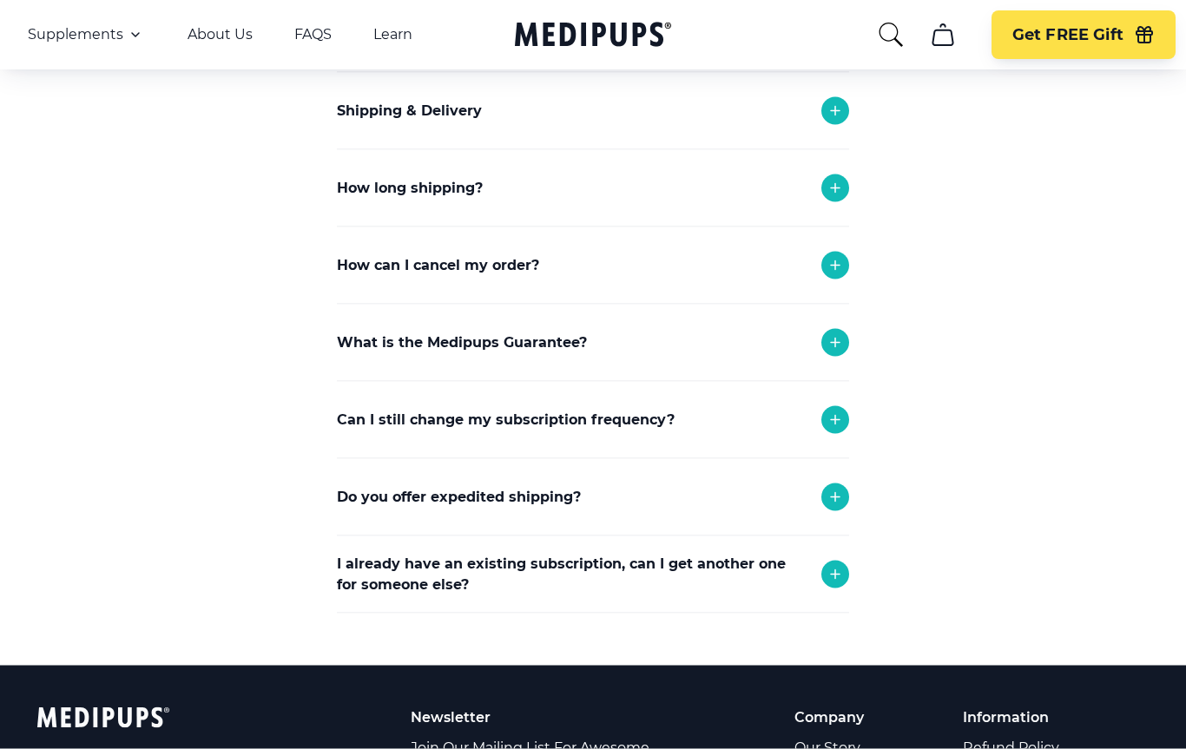
click at [785, 342] on div "What is the Medipups Guarantee?" at bounding box center [593, 343] width 512 height 76
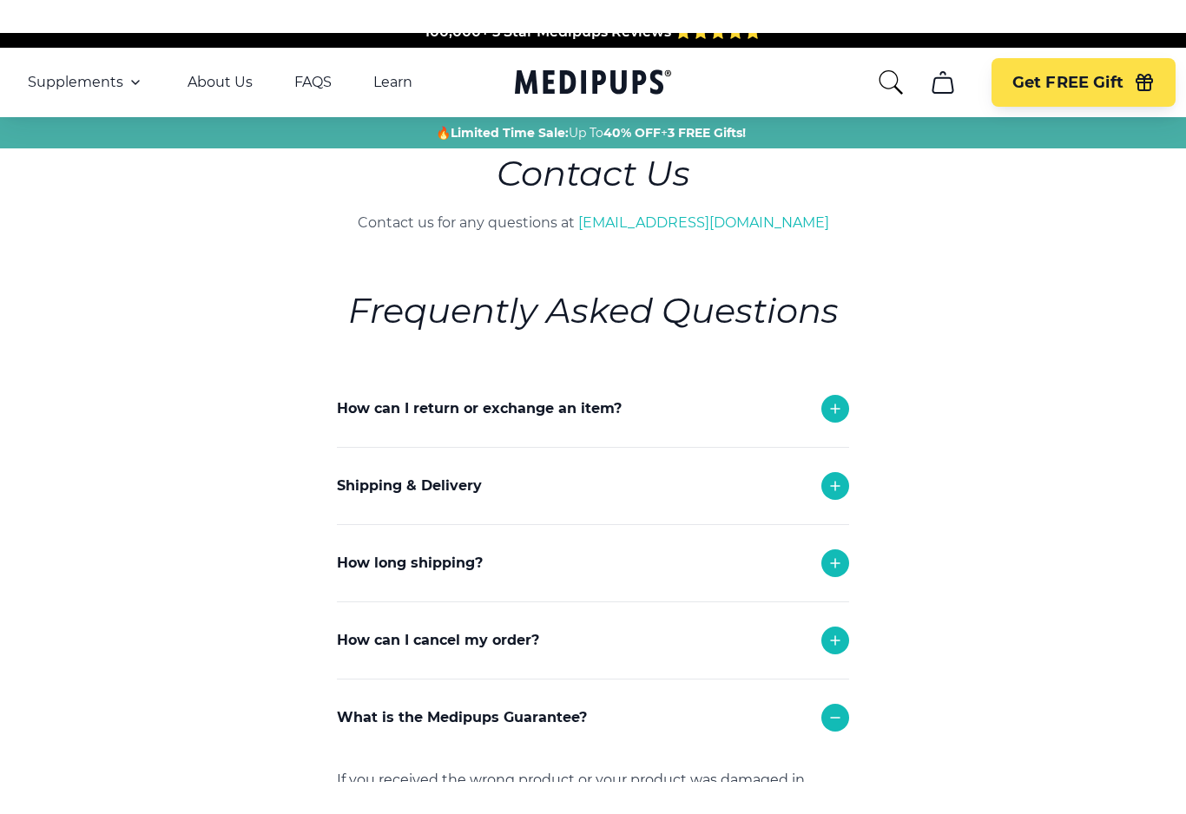
scroll to position [17, 0]
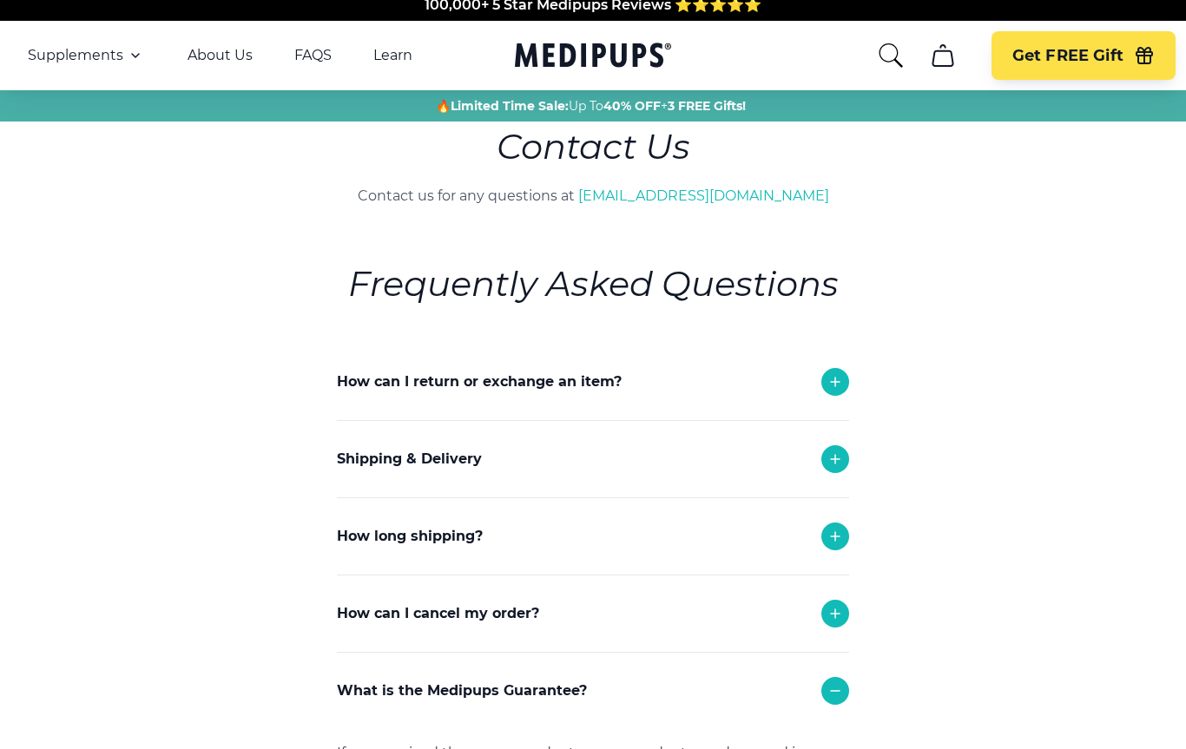
click at [569, 476] on div "Shipping & Delivery" at bounding box center [593, 459] width 512 height 76
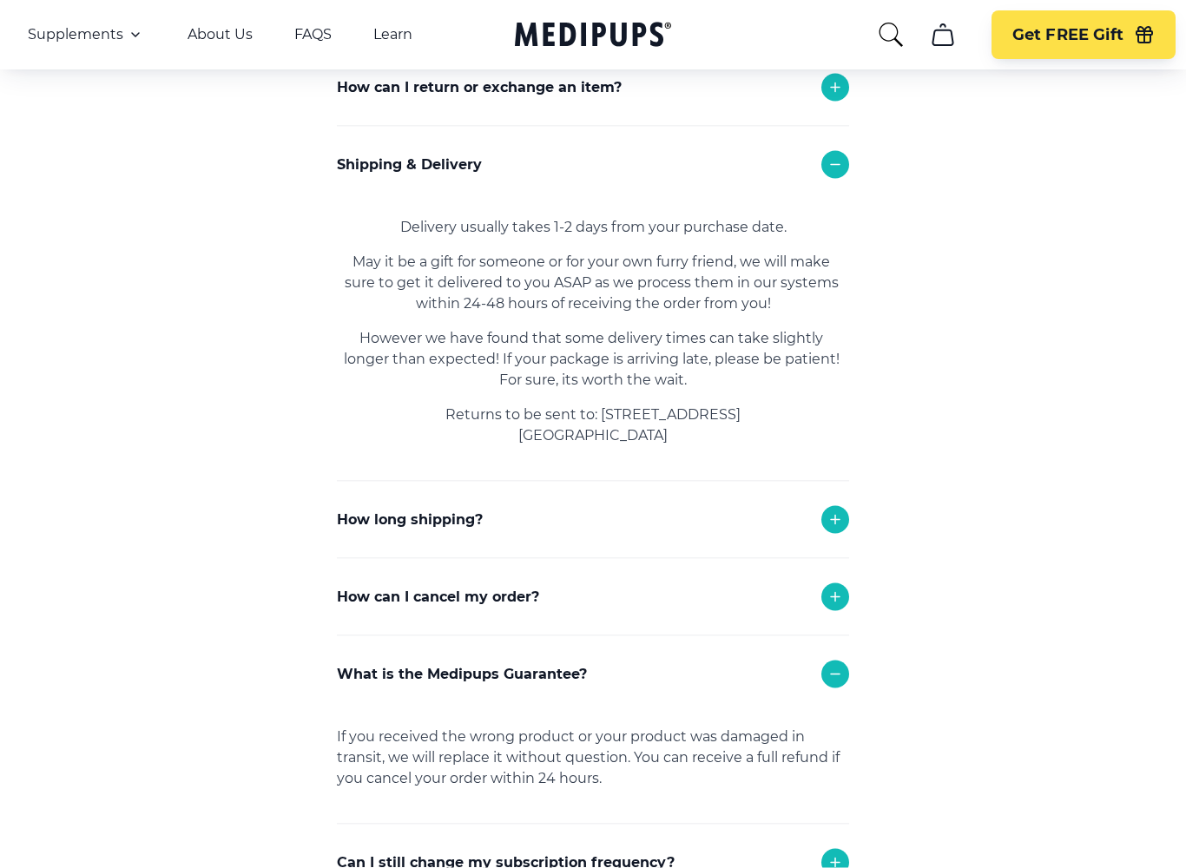
scroll to position [313, 0]
click at [844, 607] on div at bounding box center [835, 597] width 28 height 28
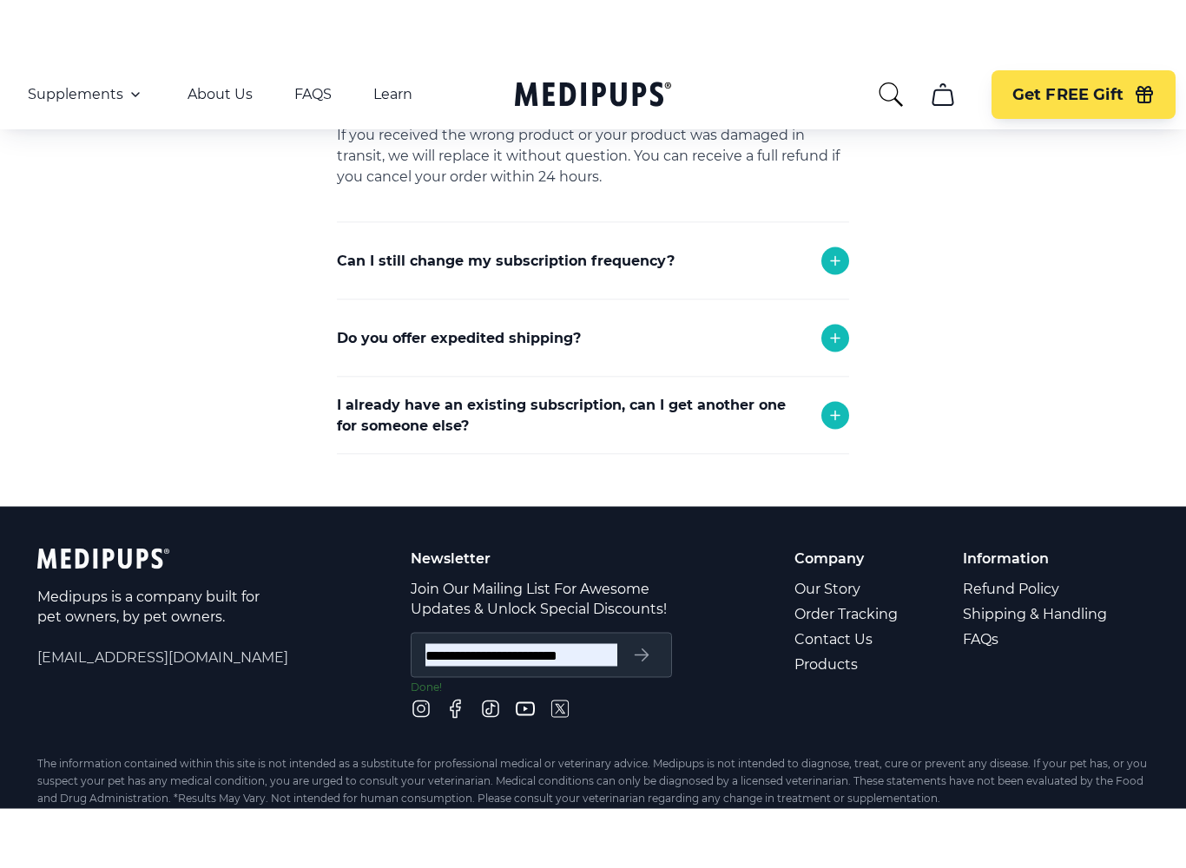
scroll to position [1087, 0]
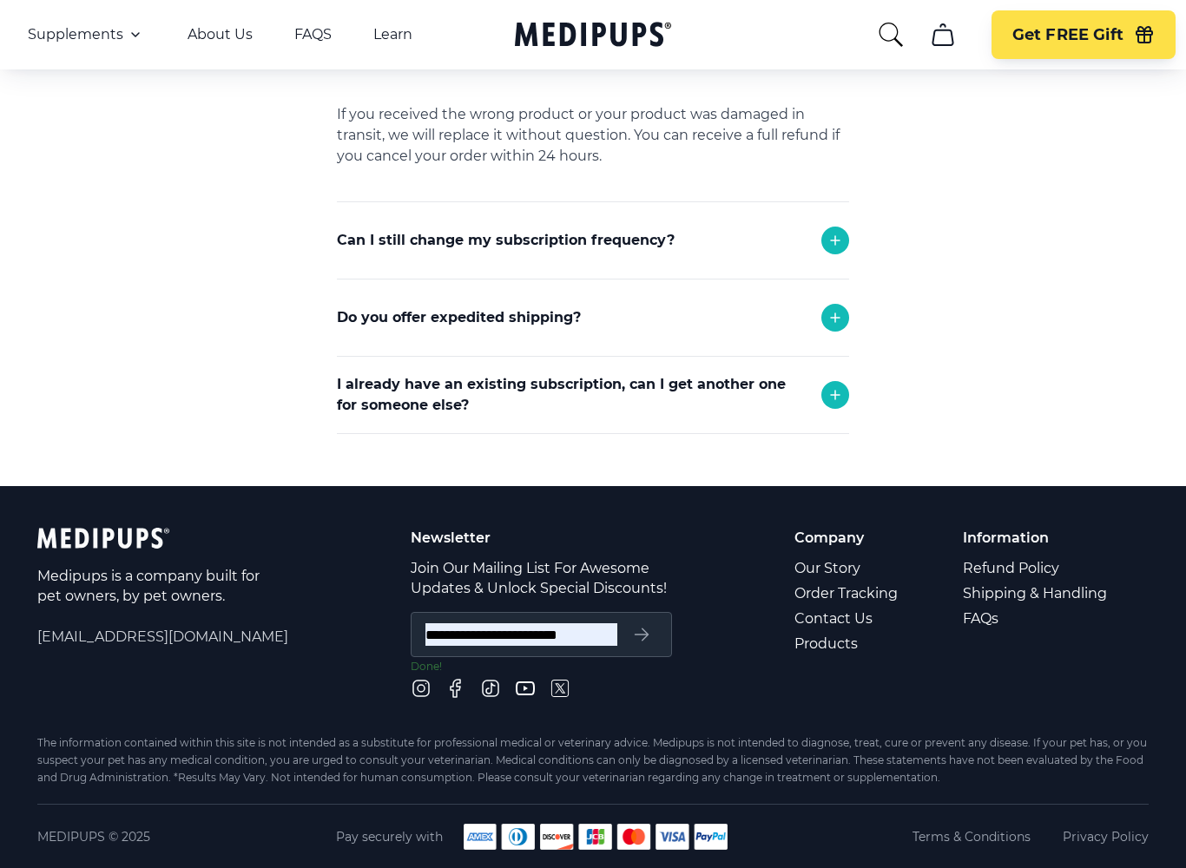
click at [864, 620] on link "Contact Us" at bounding box center [847, 618] width 106 height 25
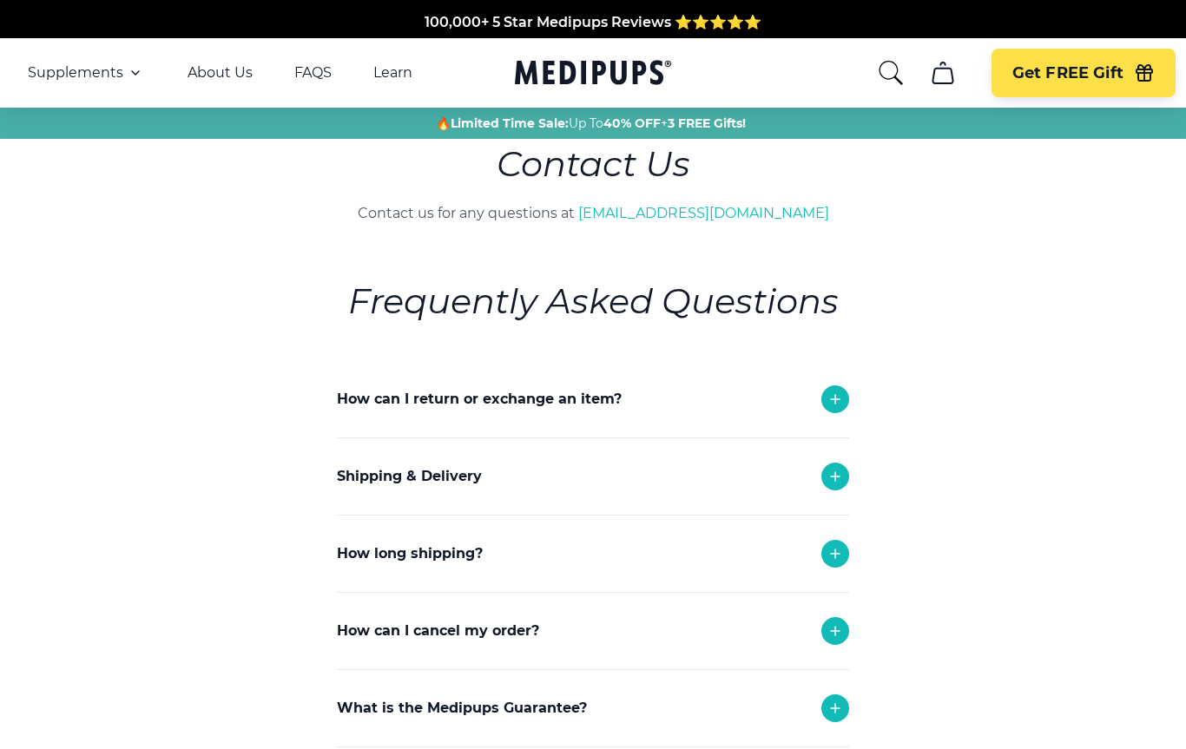
click at [297, 219] on link "[EMAIL_ADDRESS][DOMAIN_NAME]" at bounding box center [703, 213] width 251 height 16
click at [297, 72] on link "FAQS" at bounding box center [312, 72] width 37 height 17
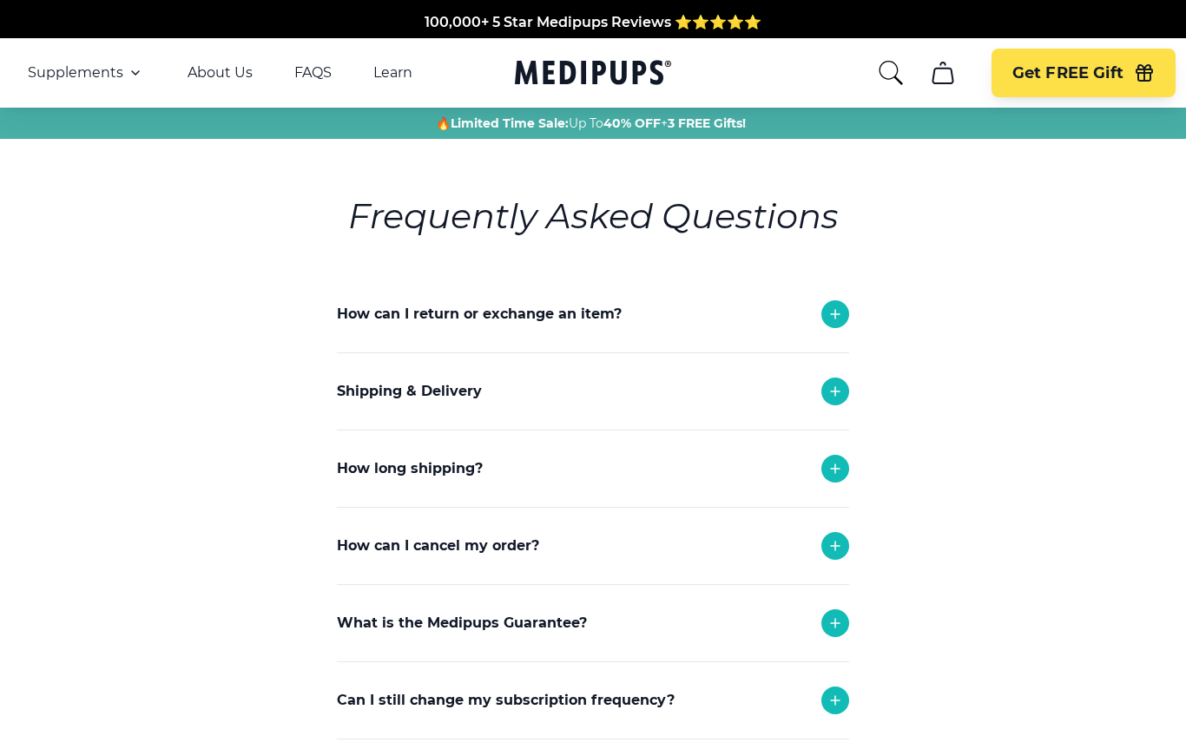
click at [297, 75] on link "Learn" at bounding box center [392, 72] width 39 height 17
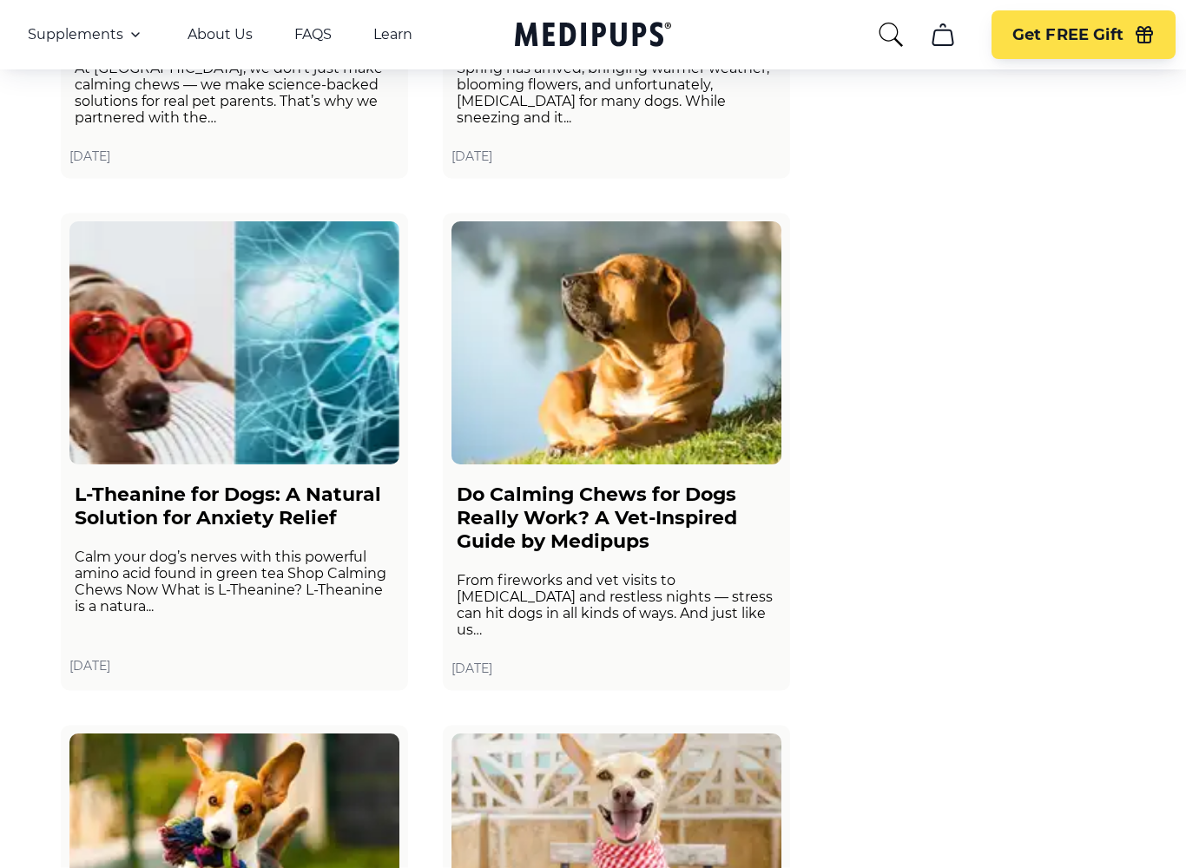
scroll to position [3124, 0]
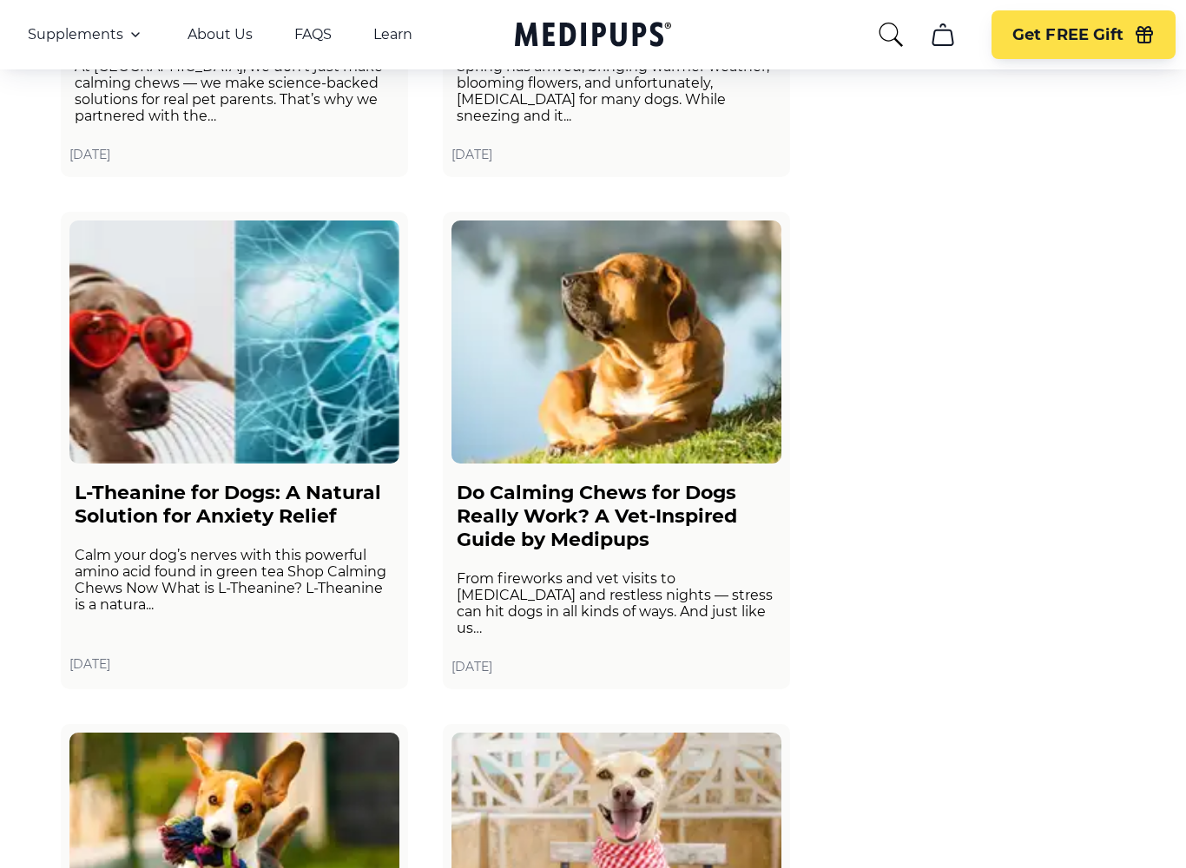
click at [297, 376] on h2 "Do Calming Chews for Dogs Really Work? A Vet-Inspired Guide by Medipups" at bounding box center [617, 516] width 320 height 70
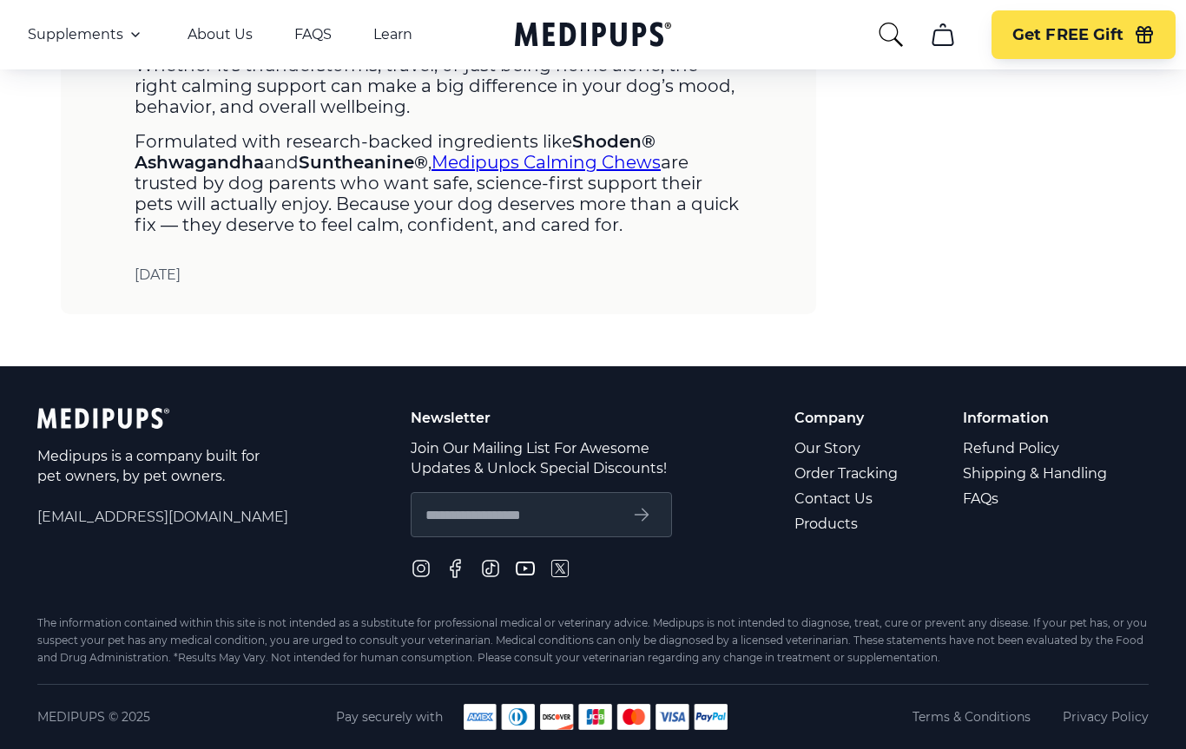
scroll to position [3856, 0]
